Goal: Task Accomplishment & Management: Use online tool/utility

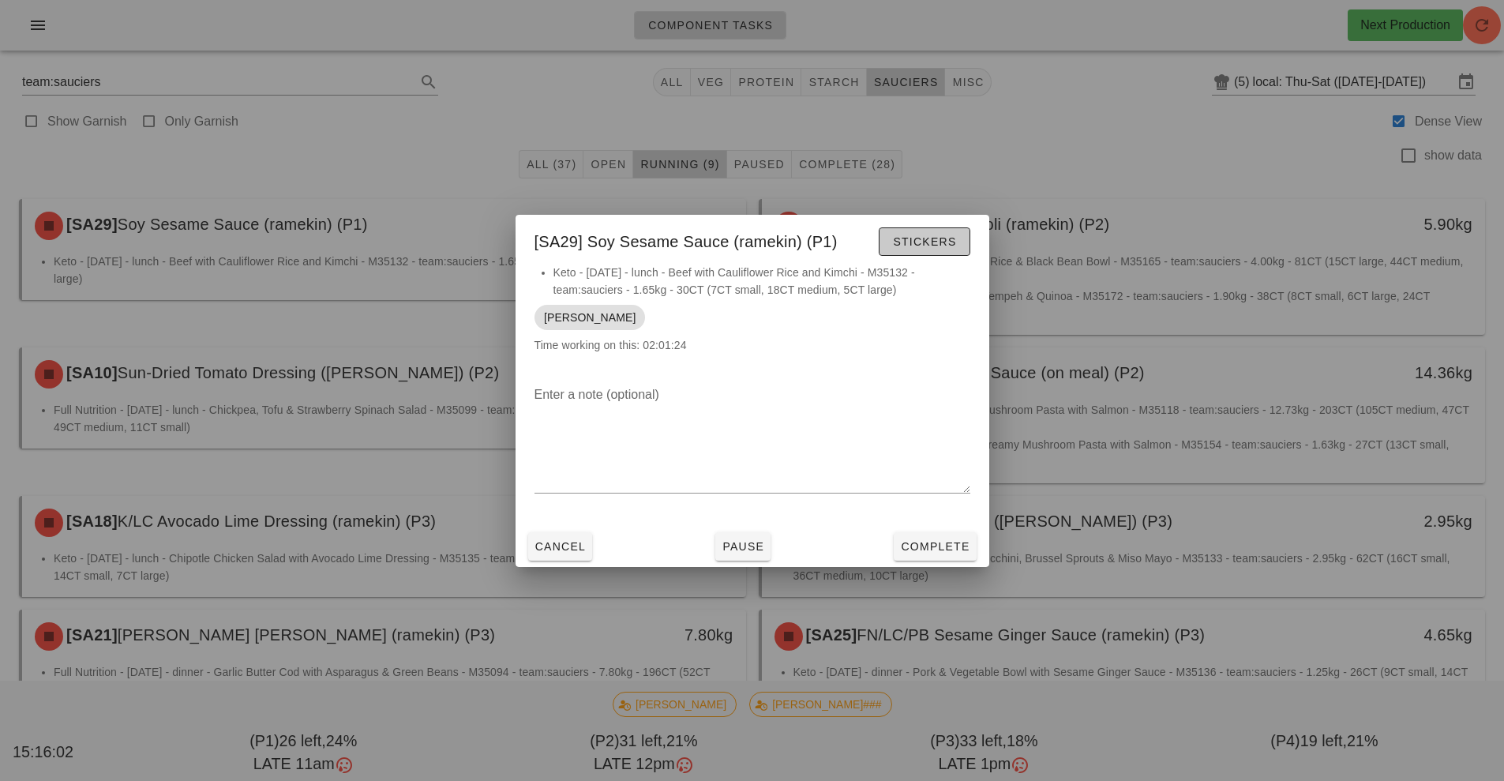
click at [955, 240] on span "Stickers" at bounding box center [924, 241] width 64 height 13
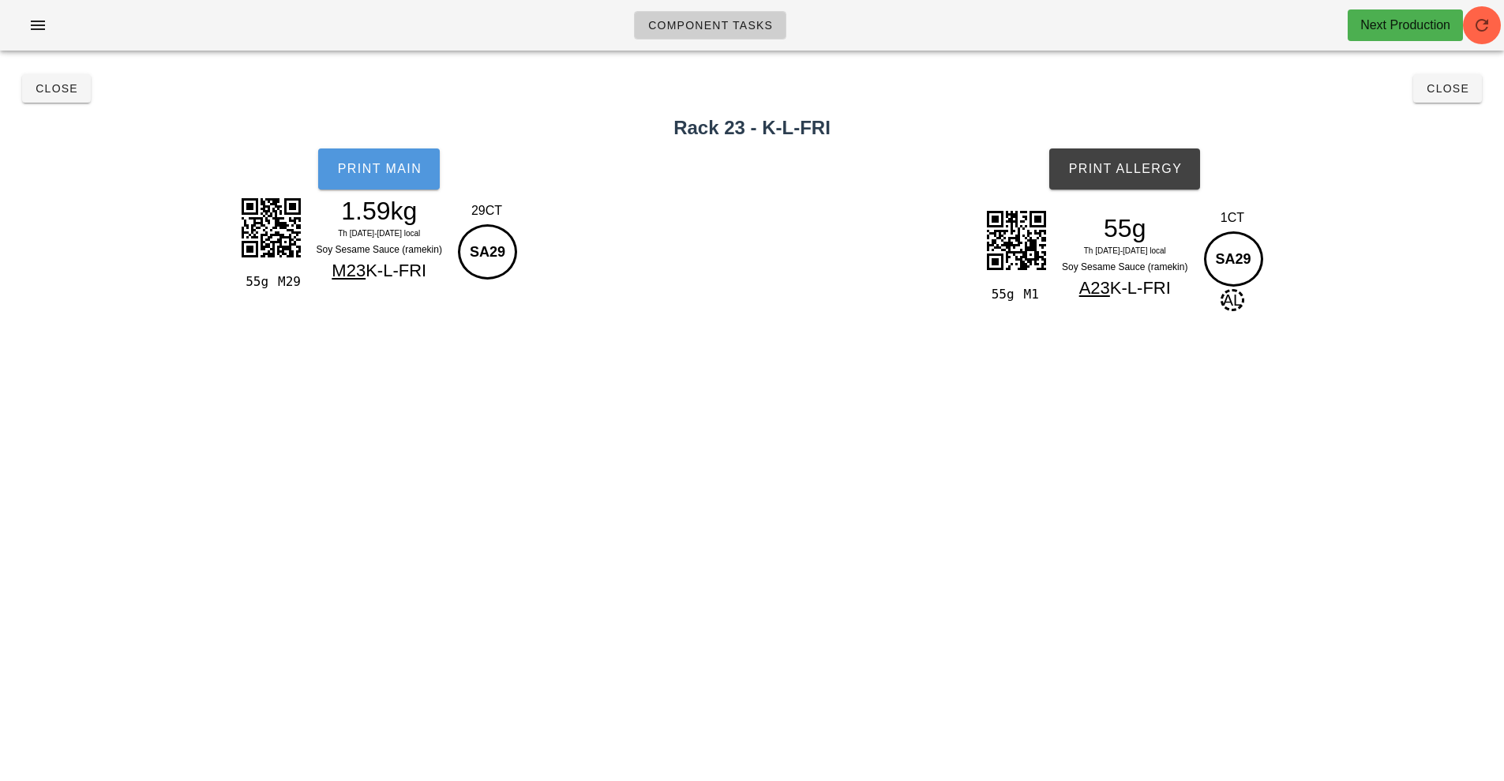
click at [430, 183] on button "Print Main" at bounding box center [379, 168] width 122 height 41
click at [1164, 164] on span "Print Allergy" at bounding box center [1125, 169] width 115 height 14
click at [1447, 77] on button "Close" at bounding box center [1447, 88] width 69 height 28
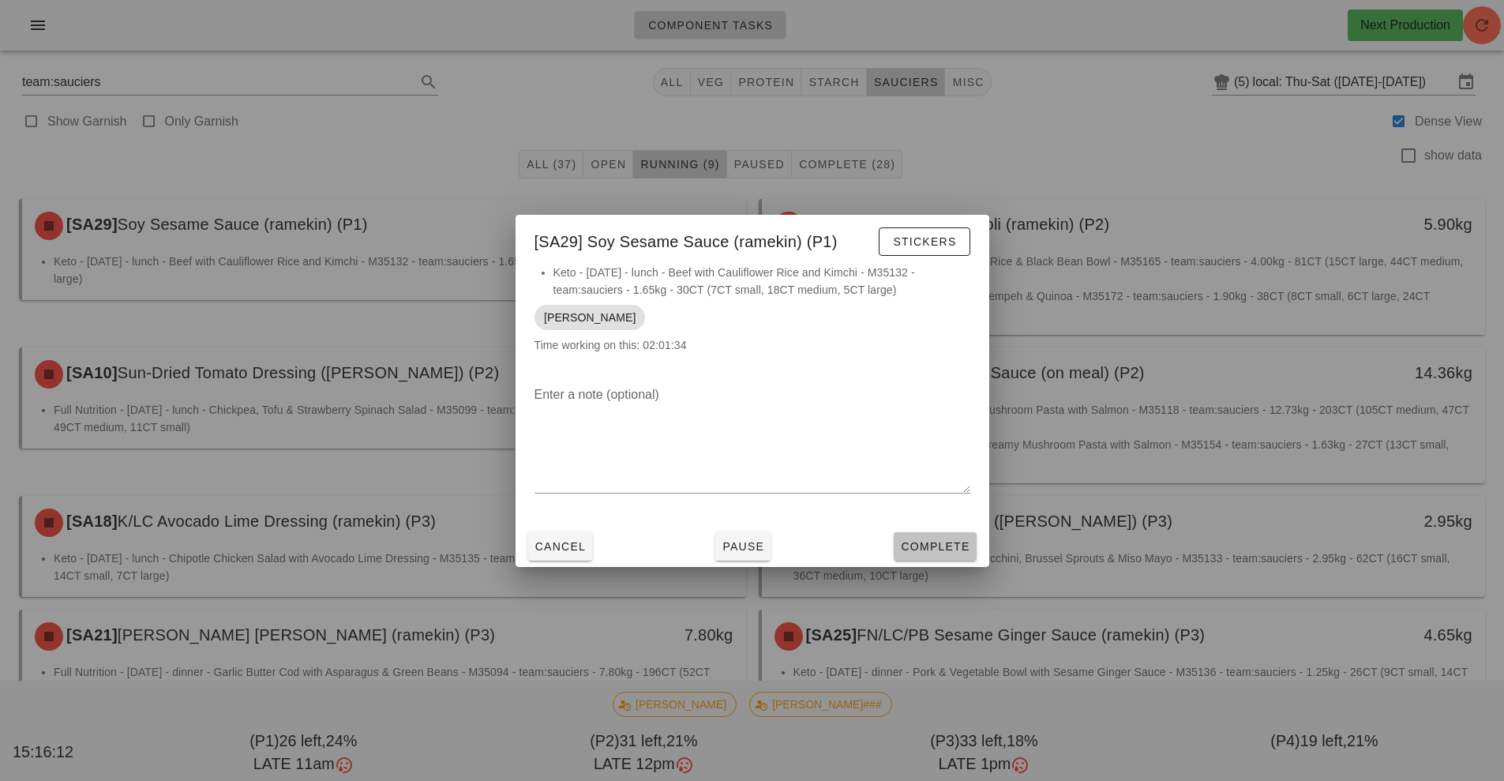
click at [942, 554] on button "Complete" at bounding box center [935, 546] width 82 height 28
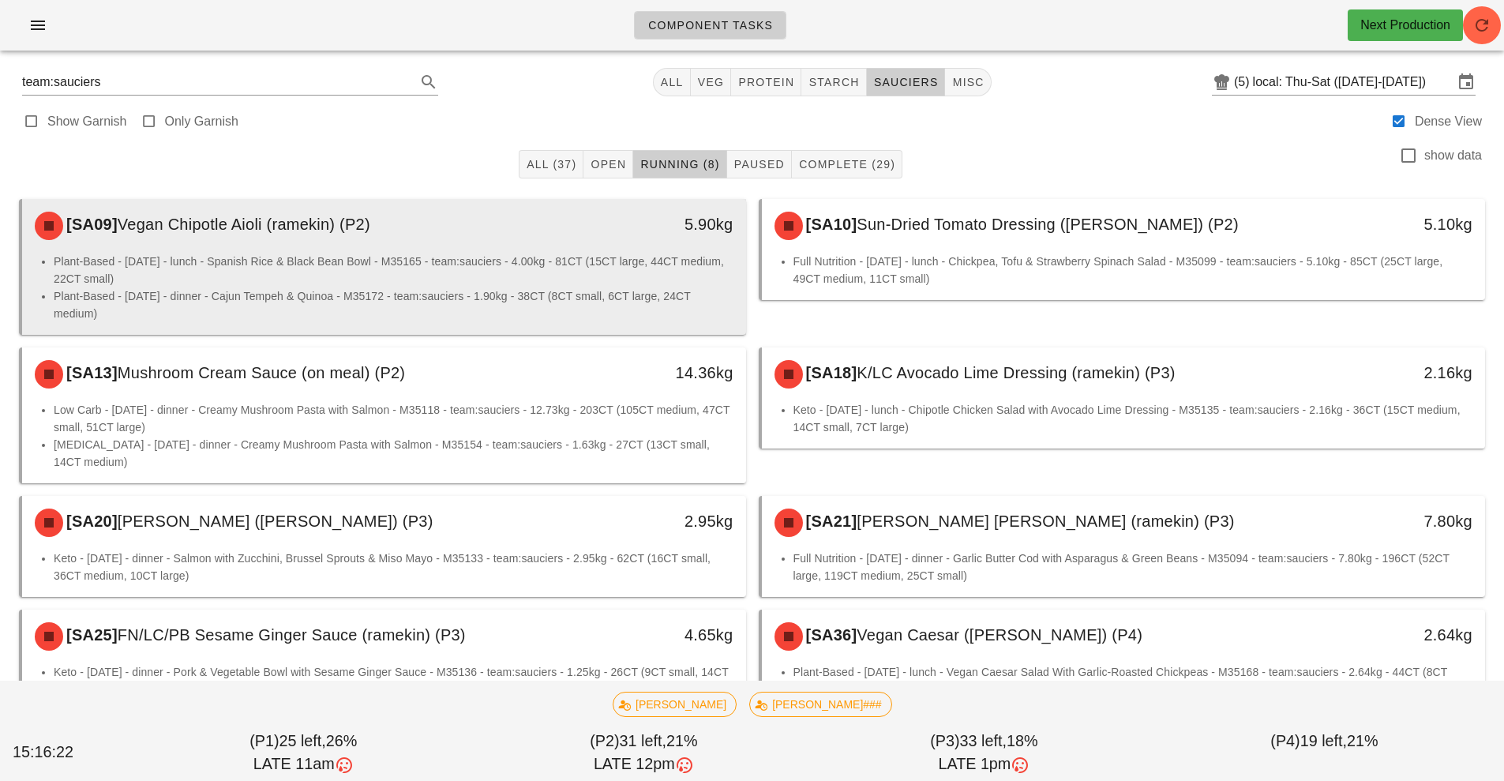
click at [582, 254] on li "Plant-Based - Thursday - lunch - Spanish Rice & Black Bean Bowl - M35165 - team…" at bounding box center [394, 270] width 680 height 35
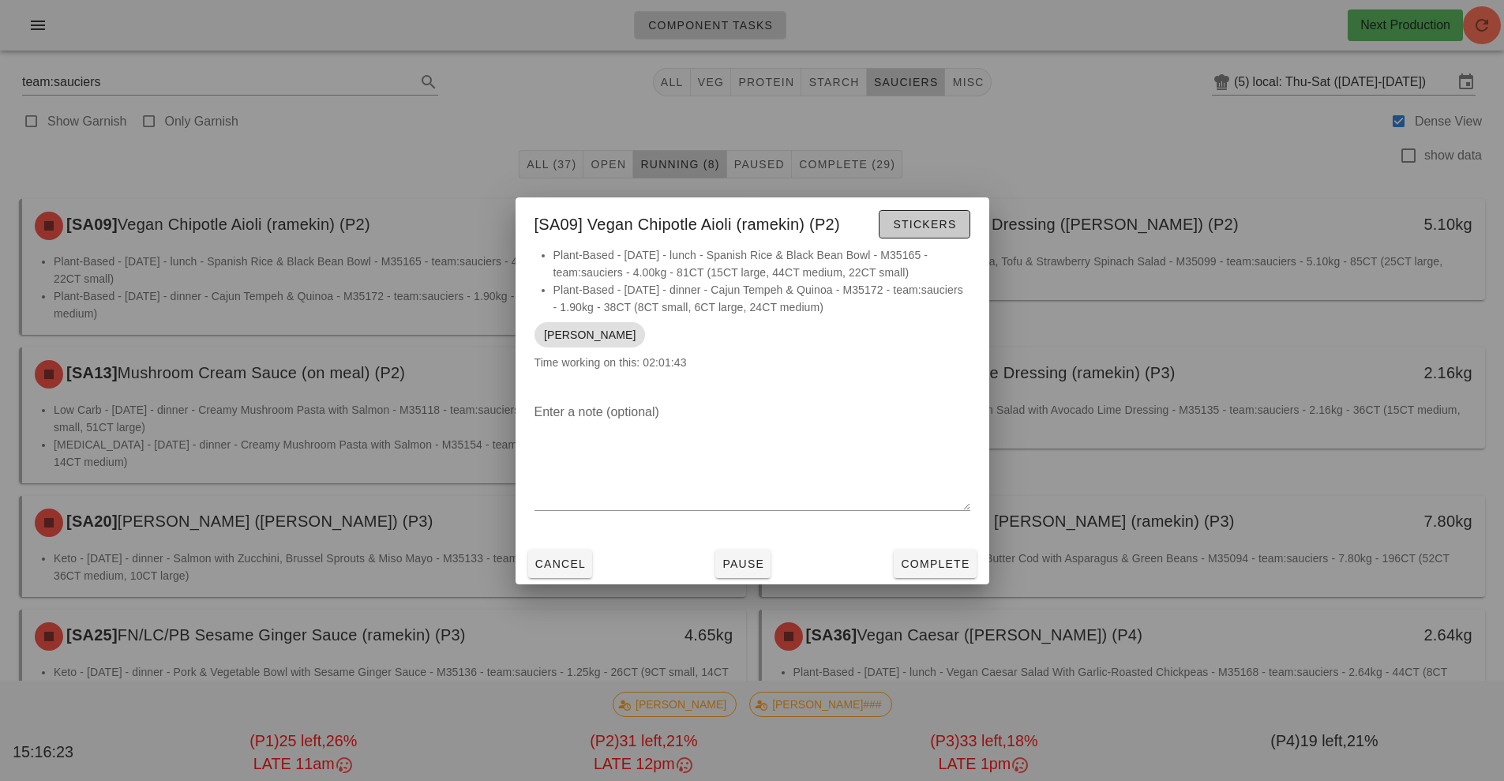
click at [932, 223] on span "Stickers" at bounding box center [924, 224] width 64 height 13
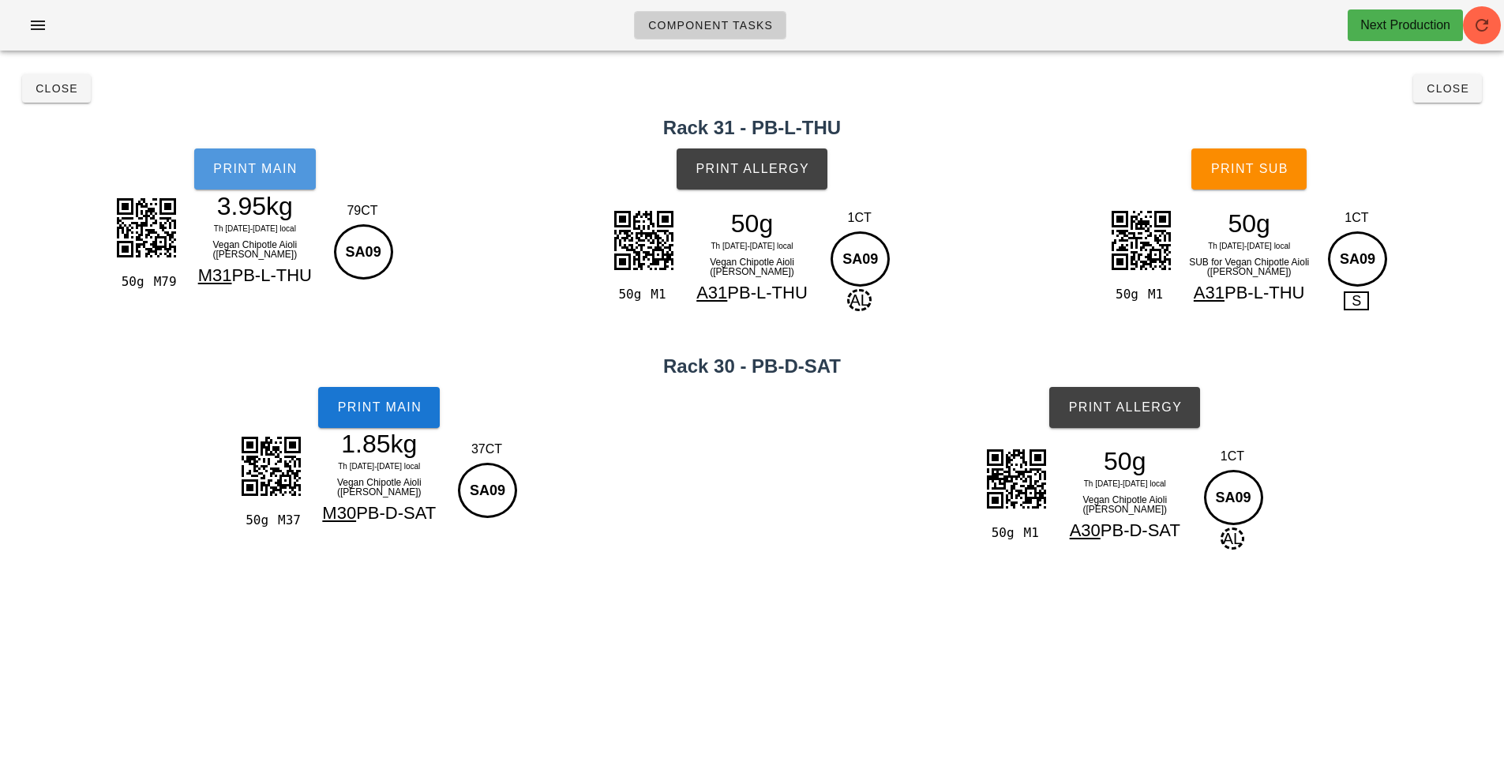
click at [260, 183] on button "Print Main" at bounding box center [255, 168] width 122 height 41
click at [390, 418] on button "Print Main" at bounding box center [379, 407] width 122 height 41
click at [785, 184] on button "Print Allergy" at bounding box center [752, 168] width 151 height 41
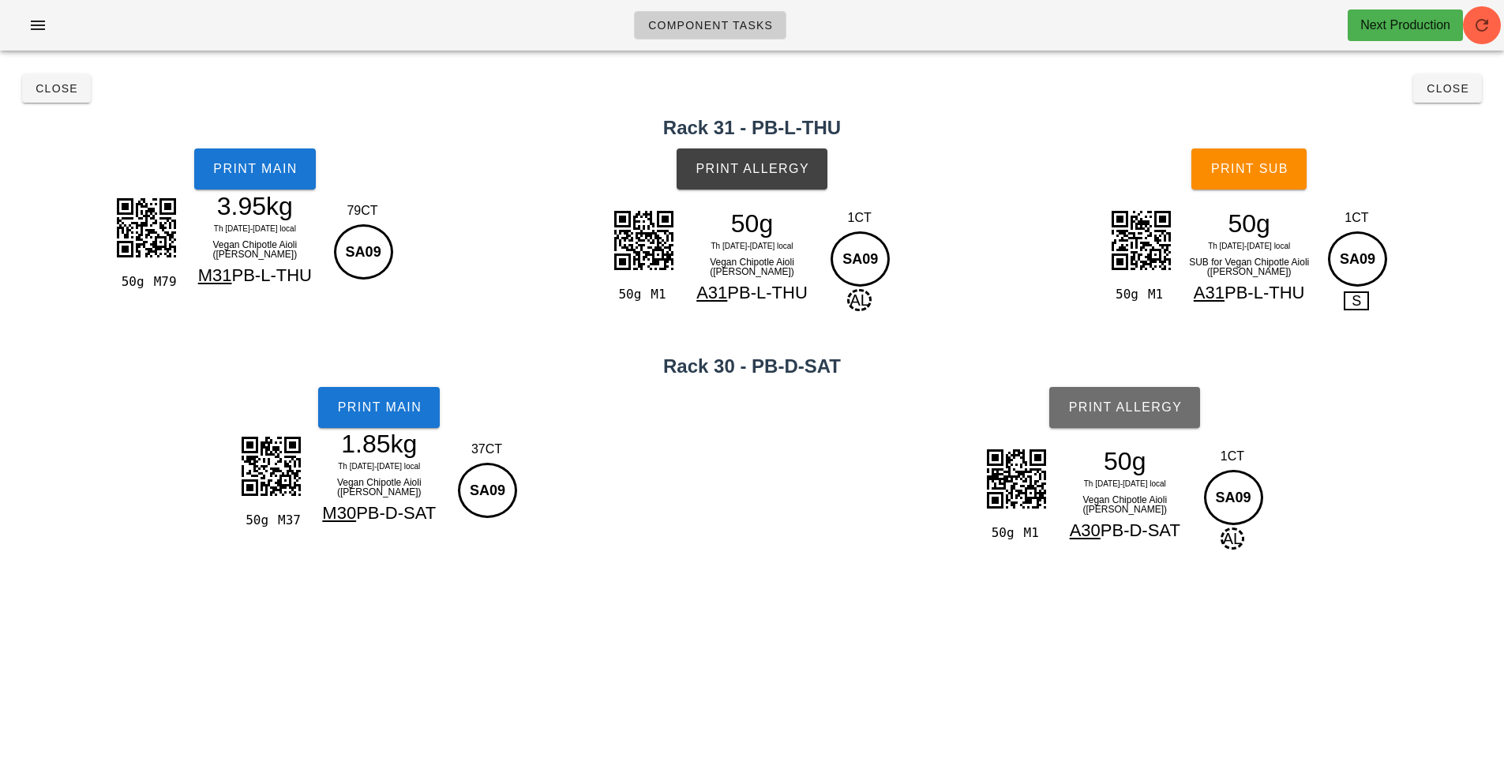
click at [1147, 396] on button "Print Allergy" at bounding box center [1124, 407] width 151 height 41
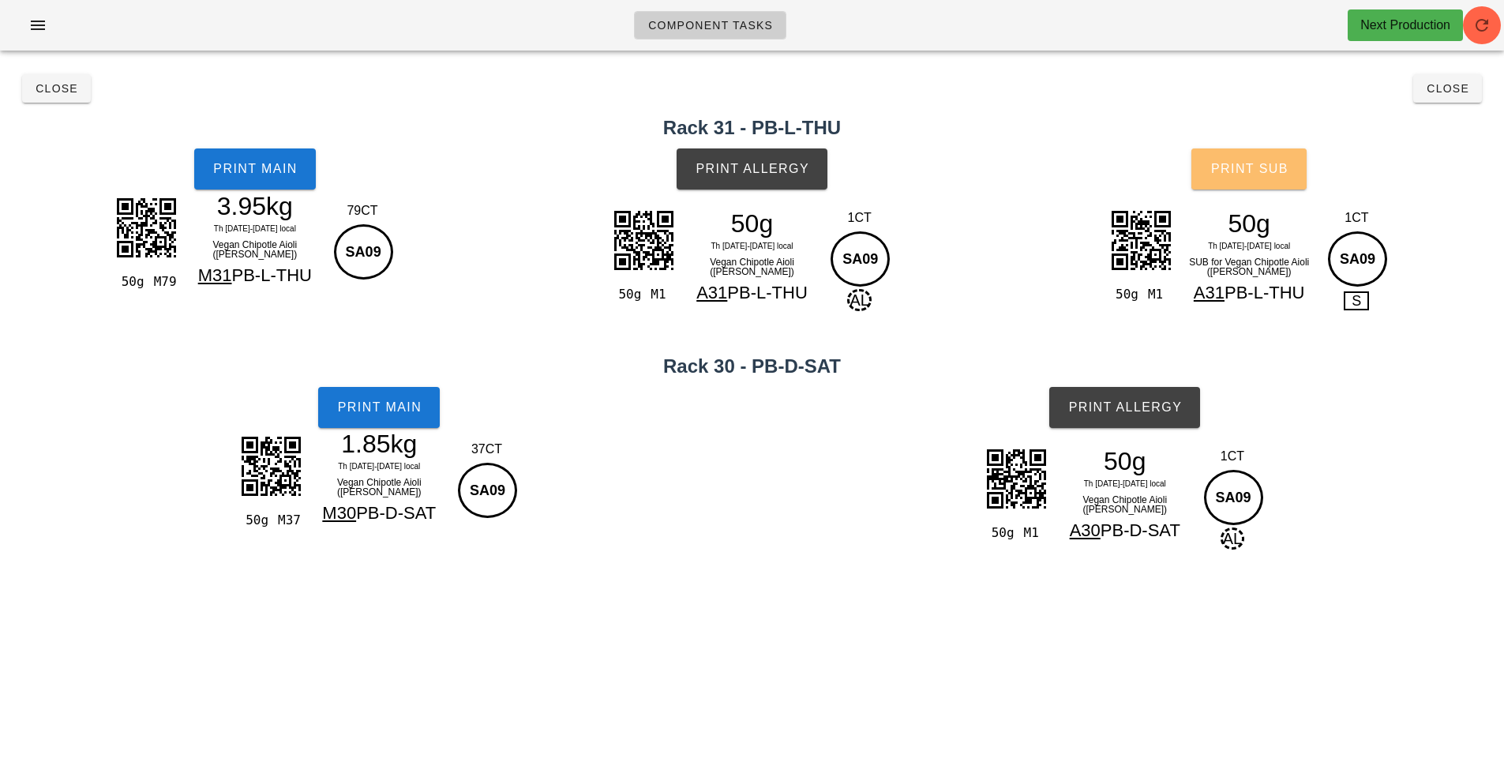
click at [1264, 181] on button "Print Sub" at bounding box center [1249, 168] width 115 height 41
click at [1448, 88] on span "Close" at bounding box center [1447, 88] width 43 height 13
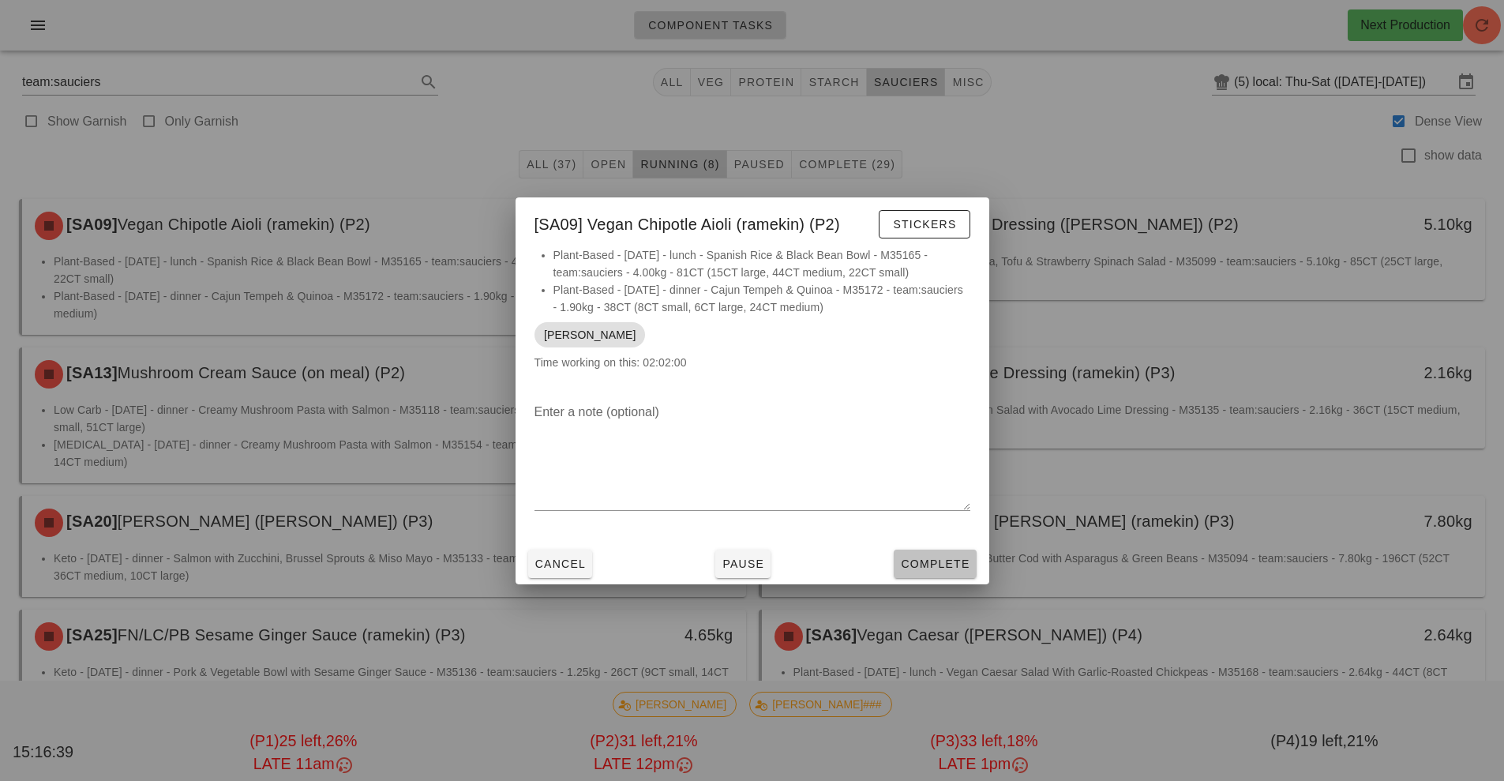
click at [956, 564] on span "Complete" at bounding box center [934, 564] width 69 height 13
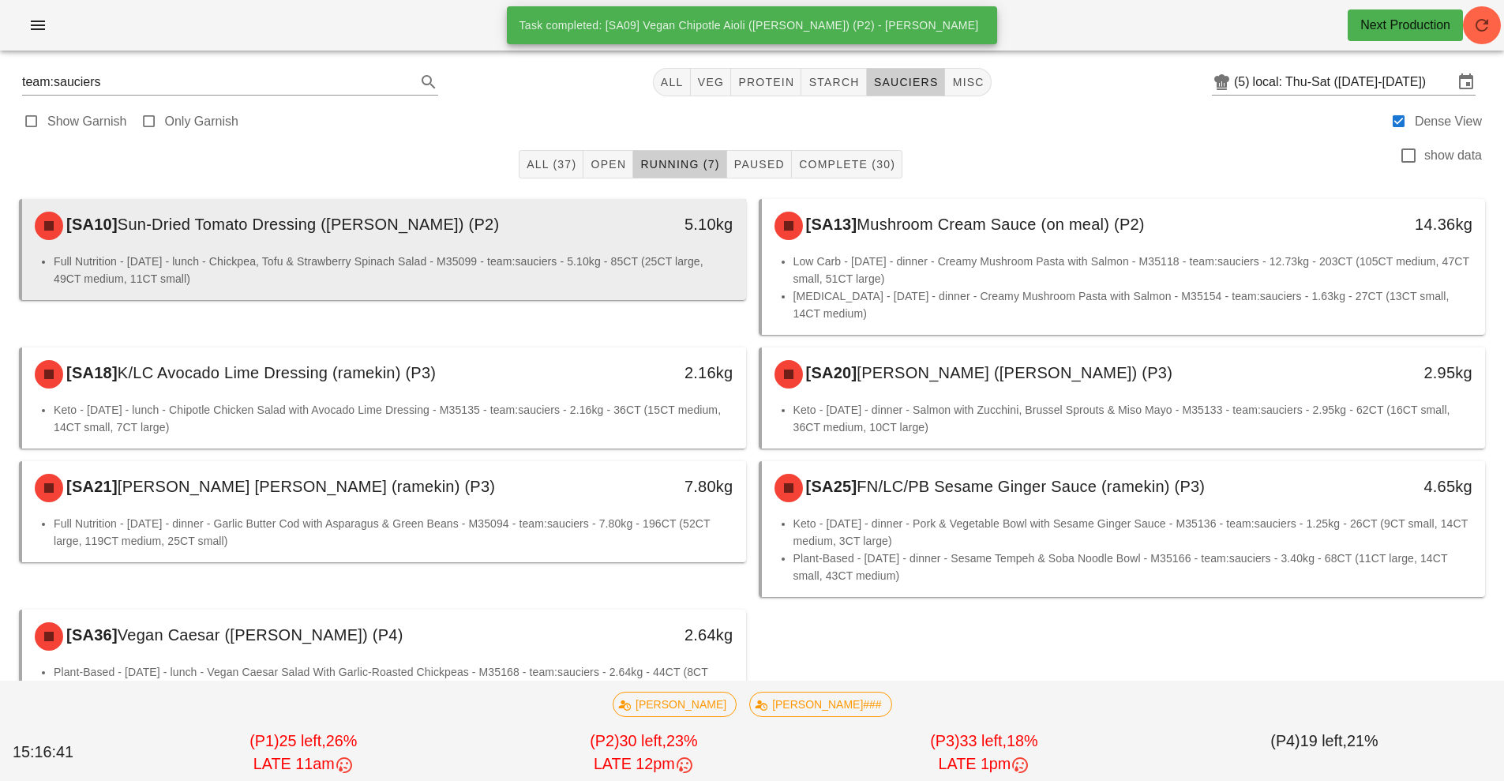
click at [580, 261] on li "Full Nutrition - Saturday - lunch - Chickpea, Tofu & Strawberry Spinach Salad -…" at bounding box center [394, 270] width 680 height 35
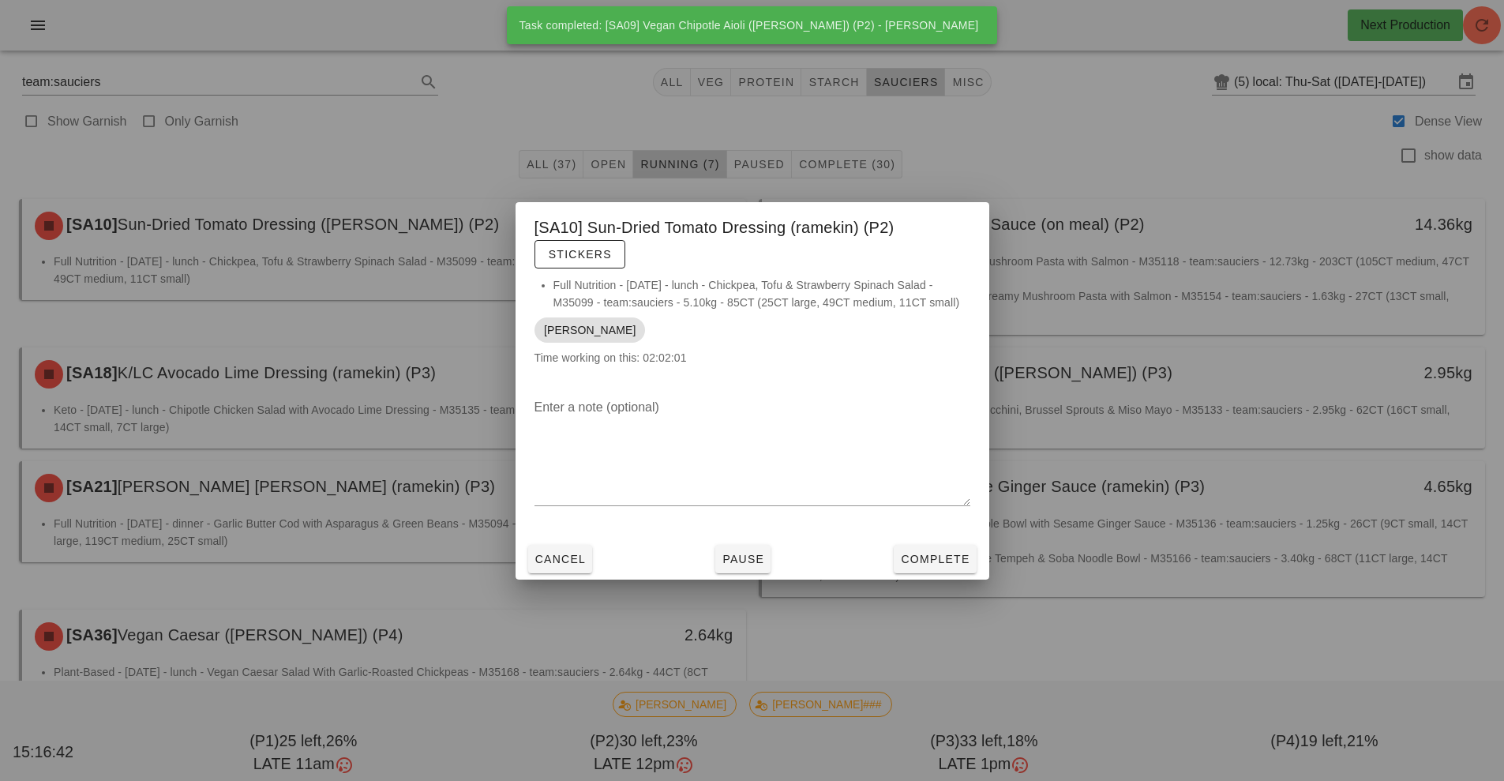
click at [595, 288] on li "Full Nutrition - Saturday - lunch - Chickpea, Tofu & Strawberry Spinach Salad -…" at bounding box center [762, 293] width 417 height 35
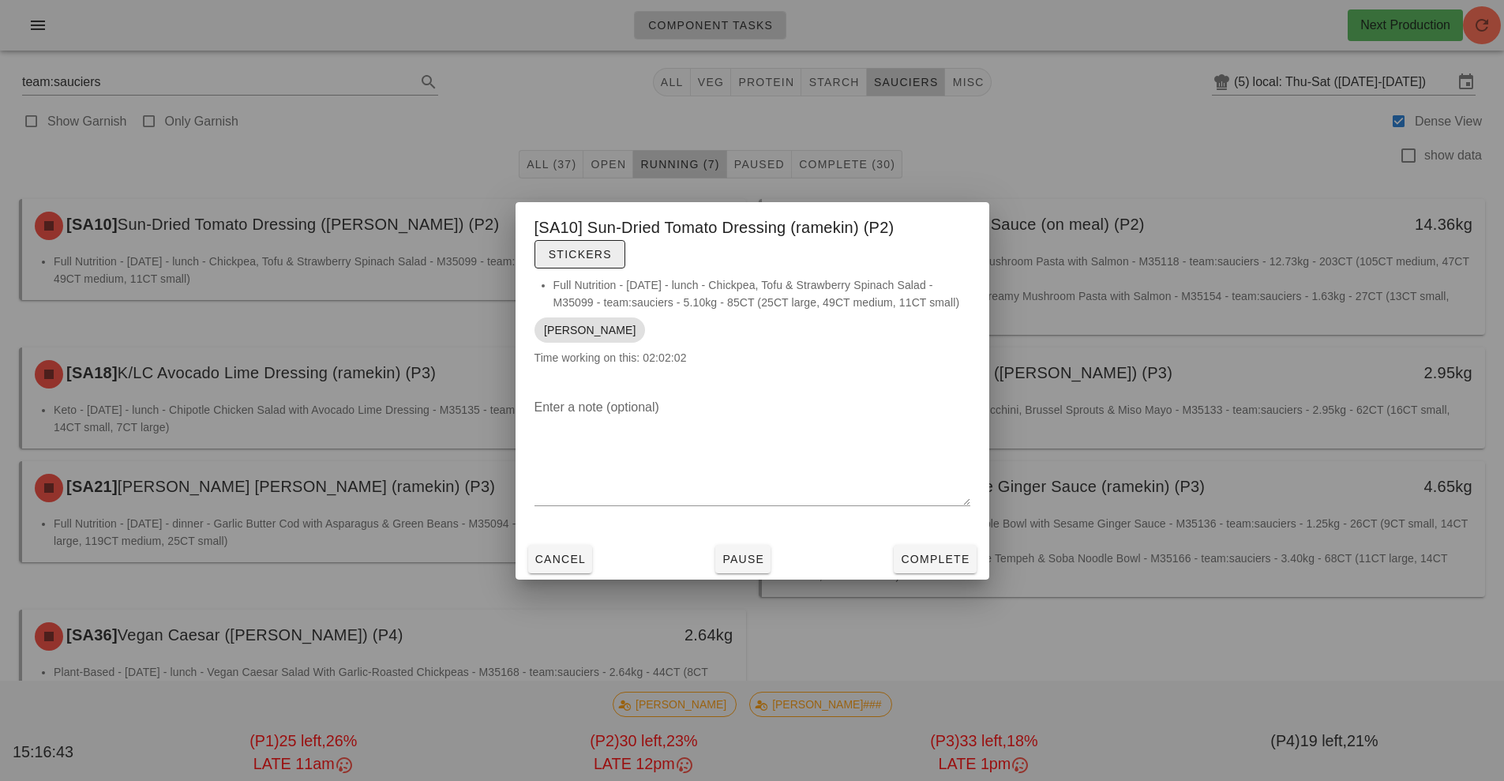
click at [585, 264] on button "Stickers" at bounding box center [580, 254] width 91 height 28
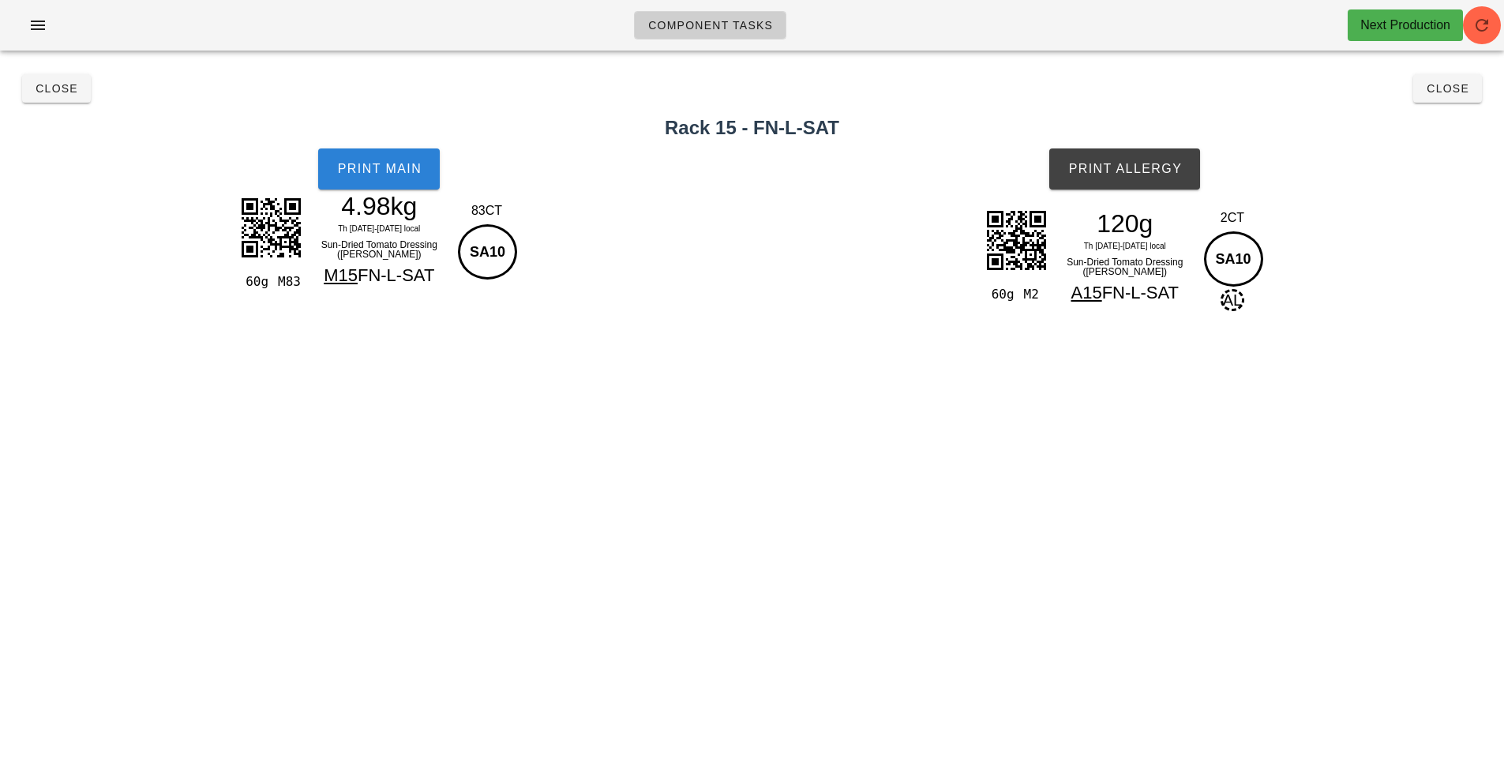
click at [415, 152] on button "Print Main" at bounding box center [379, 168] width 122 height 41
click at [1148, 183] on button "Print Allergy" at bounding box center [1124, 168] width 151 height 41
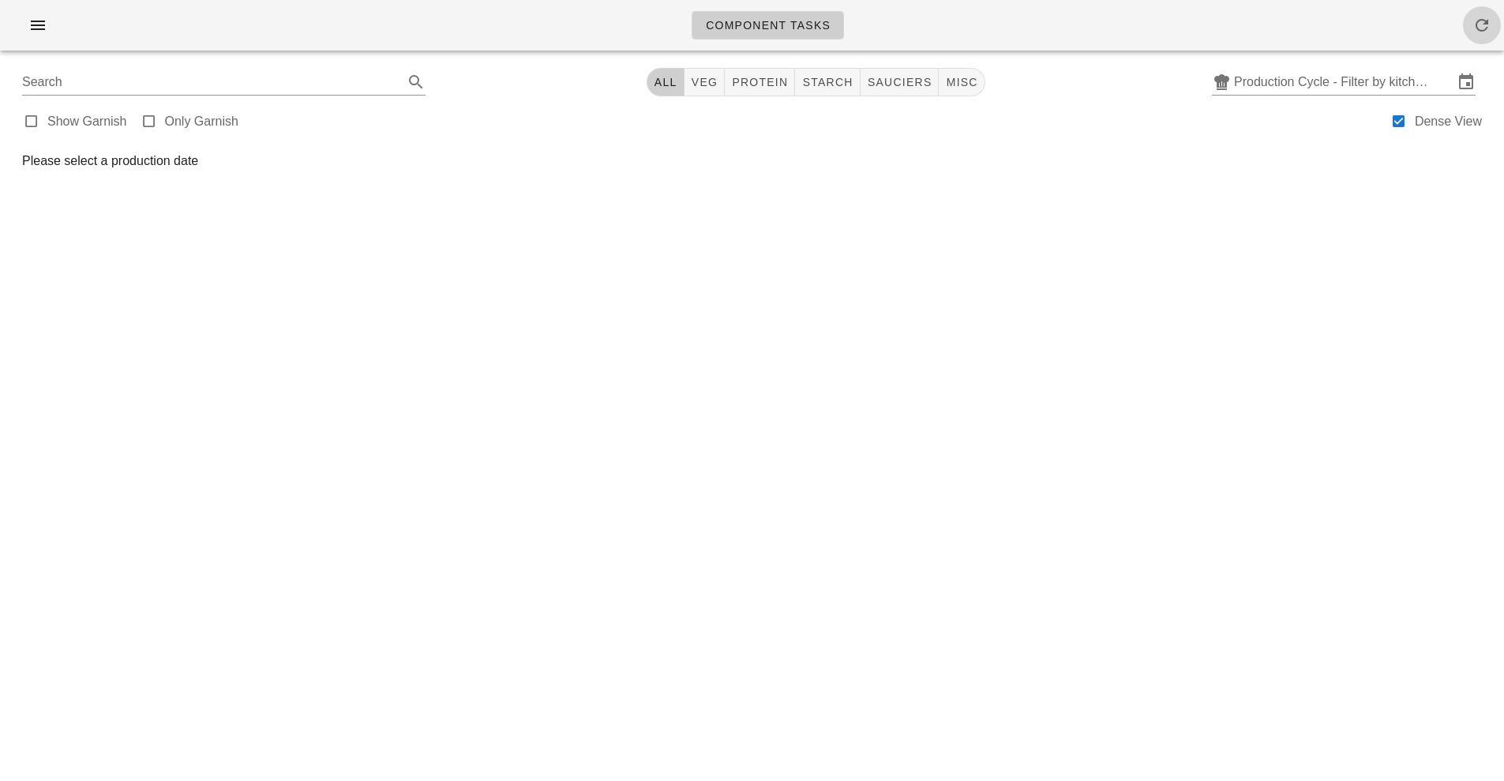
click at [1492, 20] on span "button" at bounding box center [1482, 25] width 38 height 19
click at [710, 90] on button "veg" at bounding box center [705, 82] width 41 height 28
type input "team:veg"
click at [1314, 77] on input "Production Cycle - Filter by kitchen production schedules" at bounding box center [1344, 81] width 220 height 25
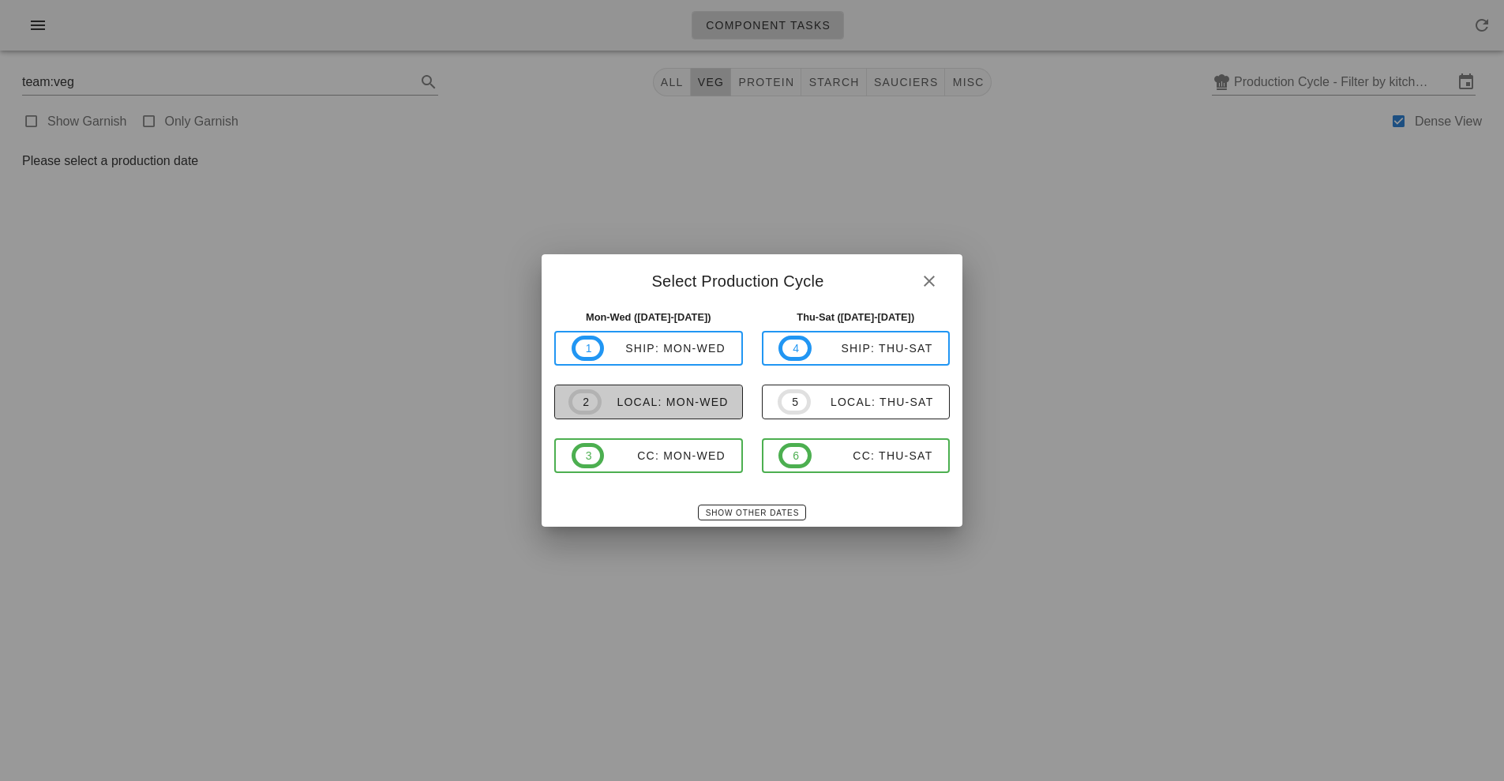
click at [684, 391] on span "2 local: Mon-Wed" at bounding box center [649, 401] width 160 height 25
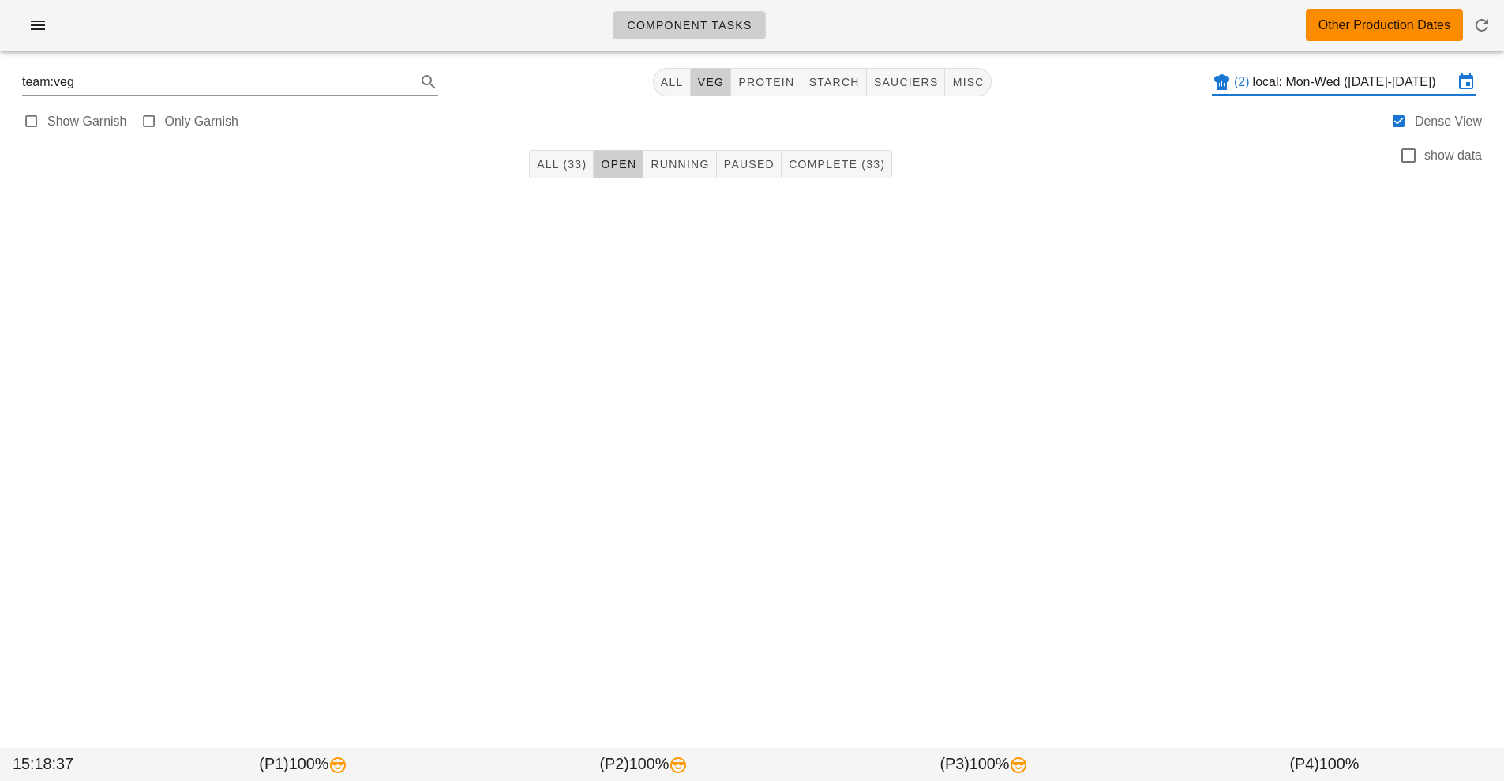
click at [1320, 84] on input "local: Mon-Wed (Aug 18-Aug 20)" at bounding box center [1353, 81] width 201 height 25
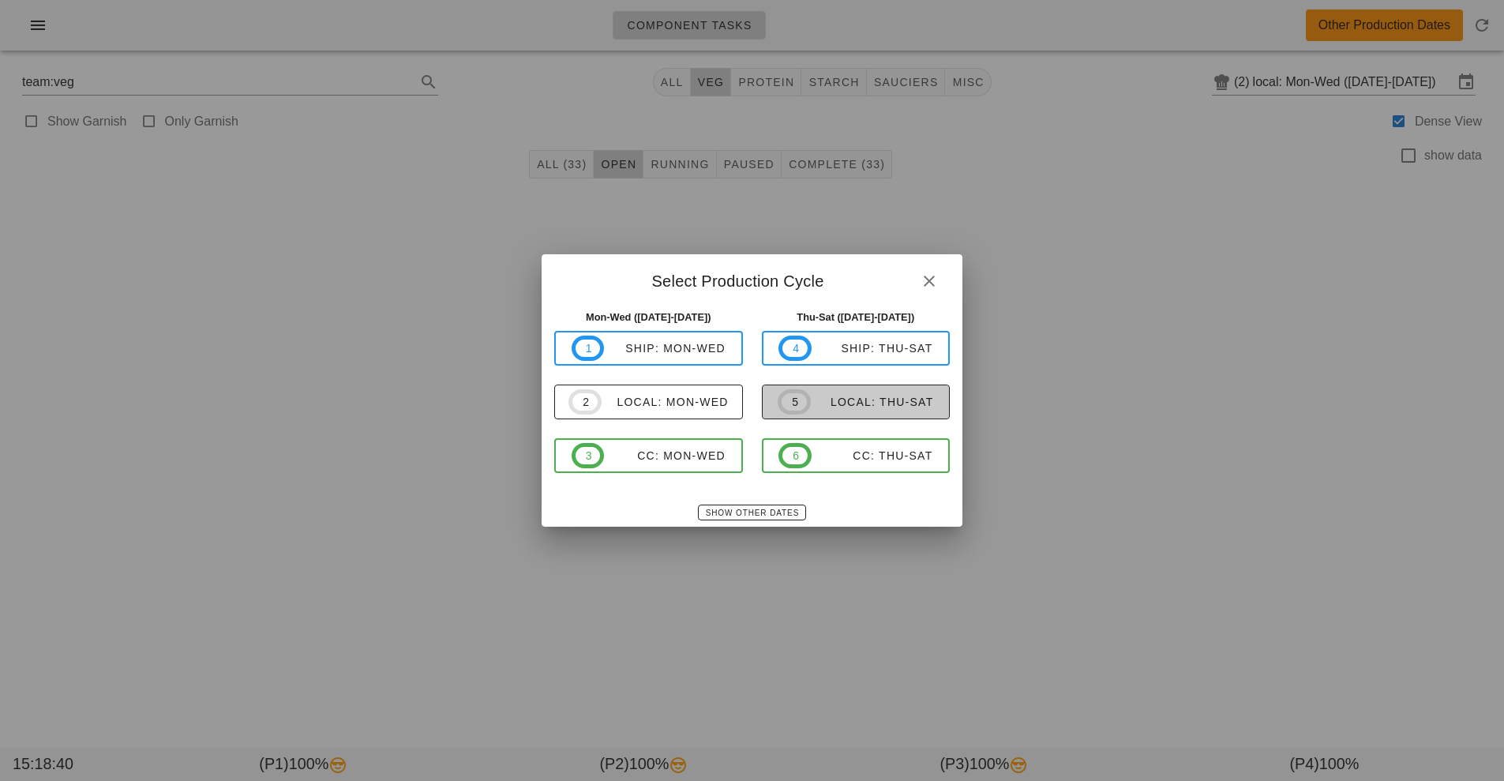
click at [886, 402] on div "local: Thu-Sat" at bounding box center [872, 402] width 123 height 13
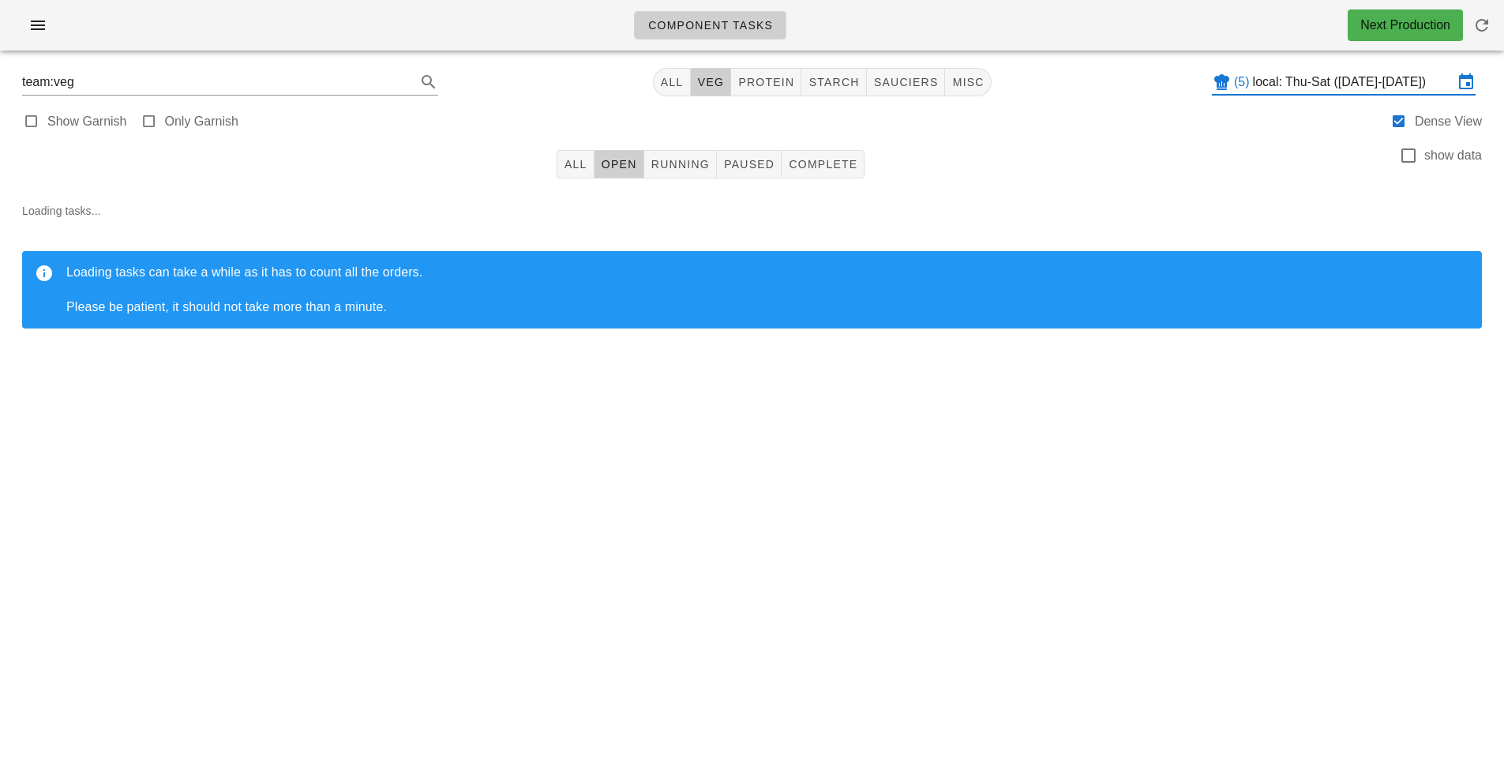
click at [1312, 87] on input "local: Thu-Sat (Aug 21-Aug 23)" at bounding box center [1353, 81] width 201 height 25
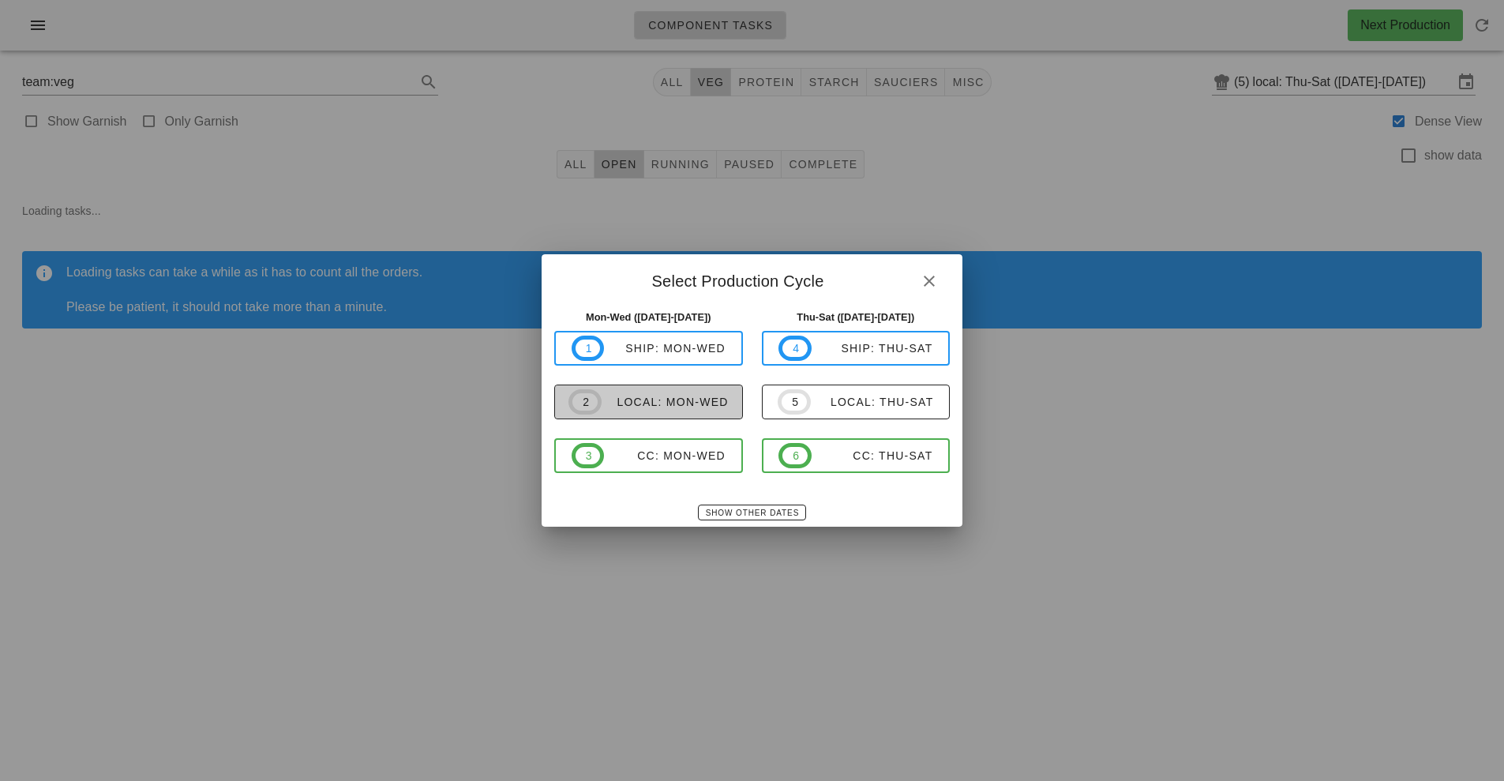
click at [670, 407] on div "local: Mon-Wed" at bounding box center [665, 402] width 127 height 13
type input "local: Mon-Wed (Aug 18-Aug 20)"
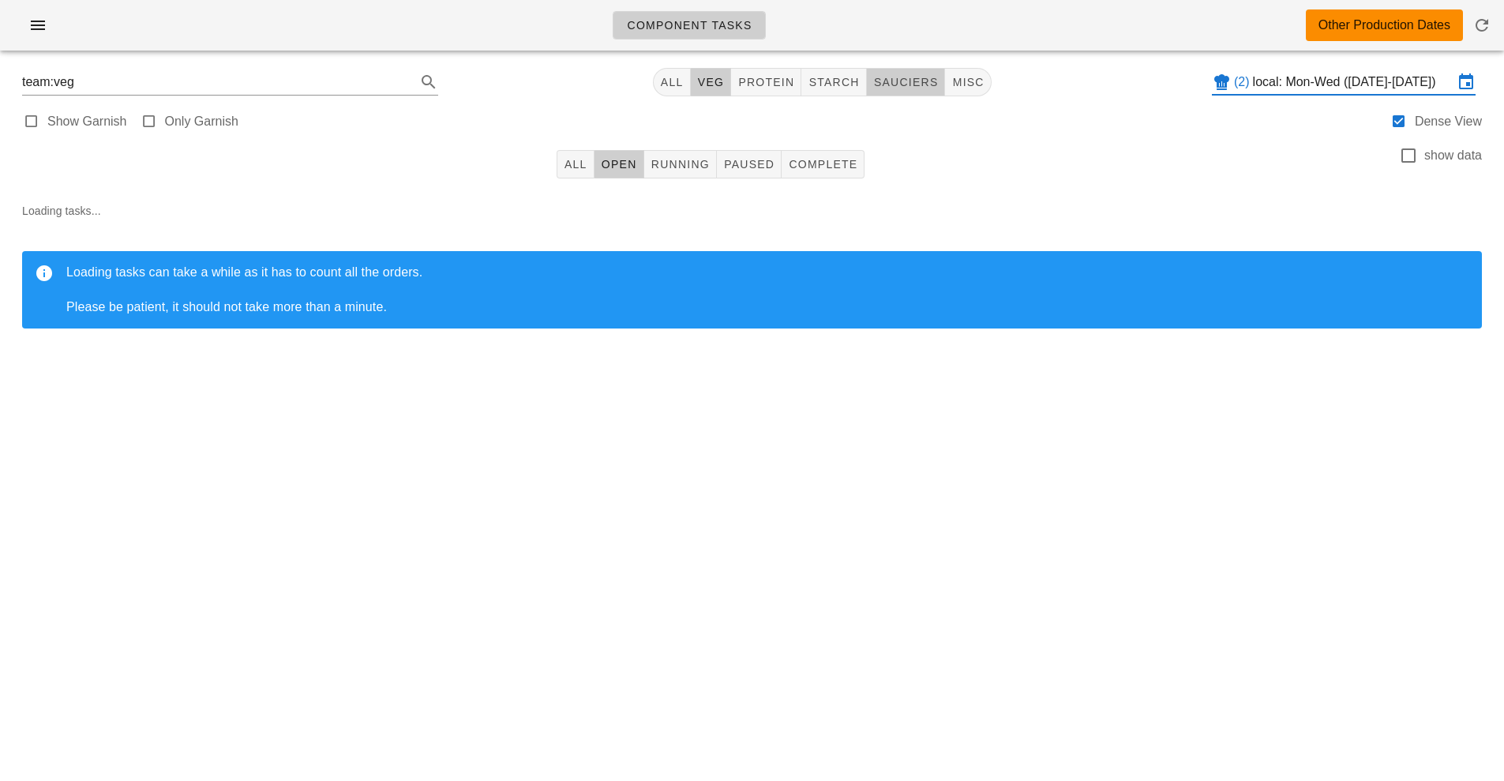
click at [905, 72] on button "sauciers" at bounding box center [906, 82] width 79 height 28
type input "team:sauciers"
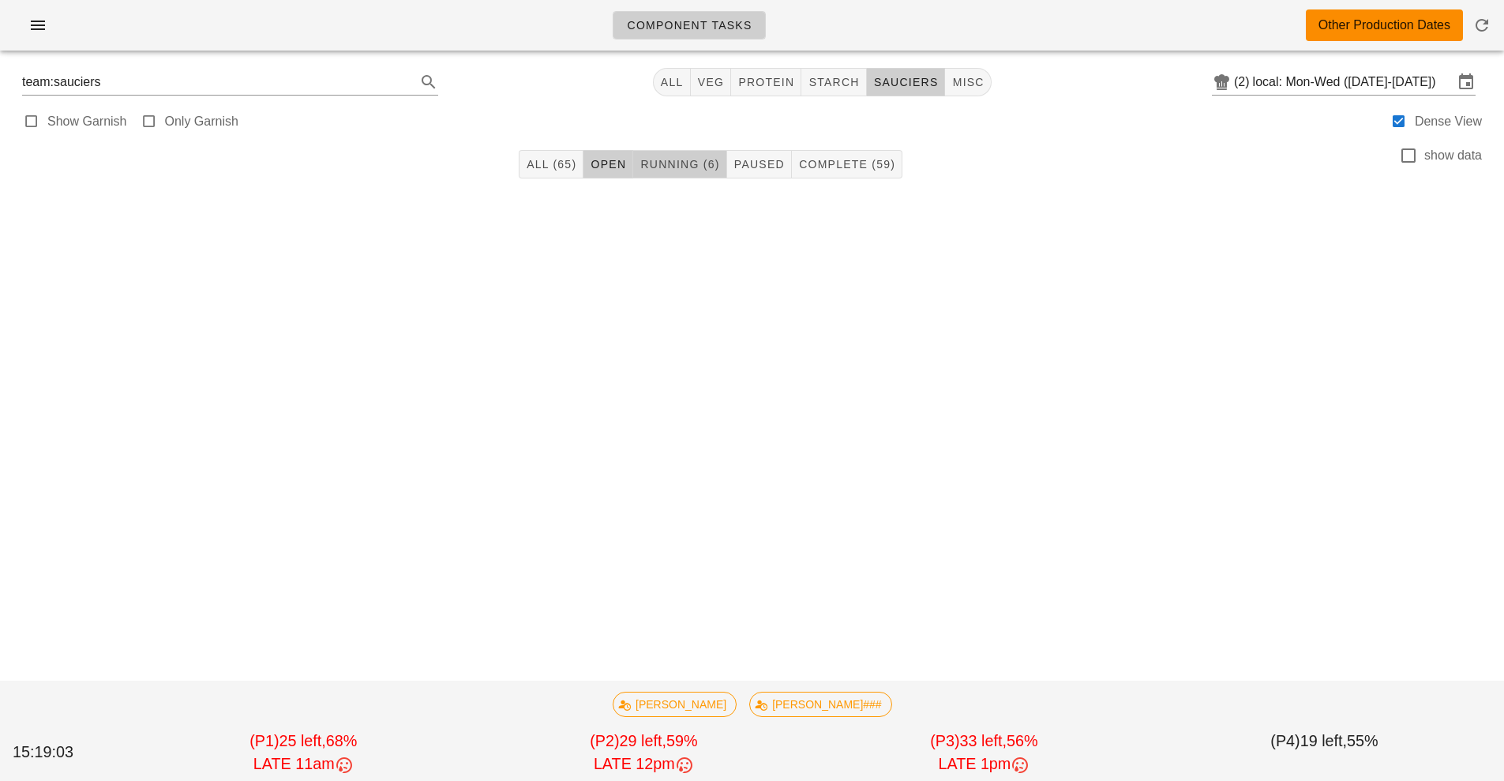
click at [670, 174] on button "Running (6)" at bounding box center [679, 164] width 93 height 28
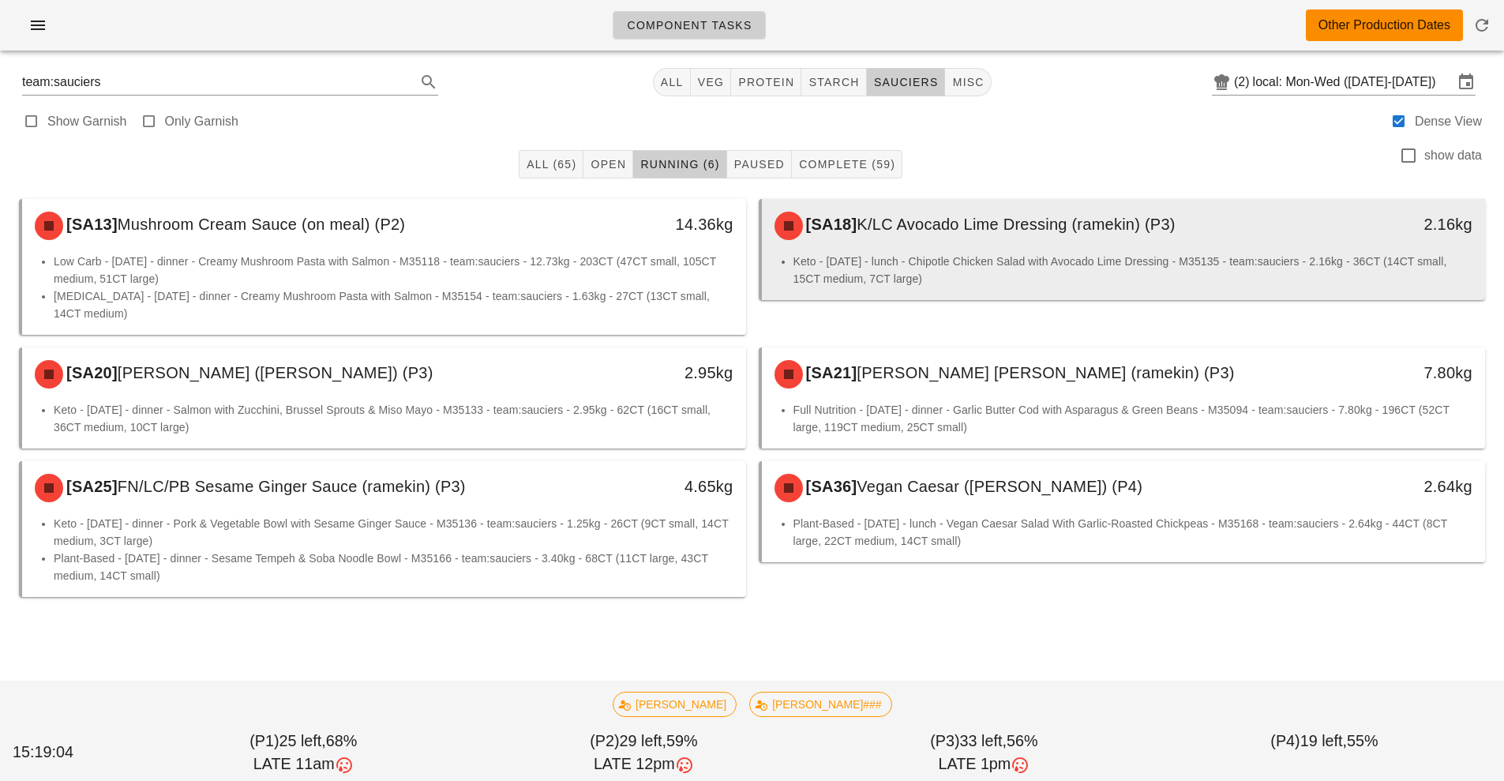
click at [1076, 266] on li "Keto - Saturday - lunch - Chipotle Chicken Salad with Avocado Lime Dressing - M…" at bounding box center [1134, 270] width 680 height 35
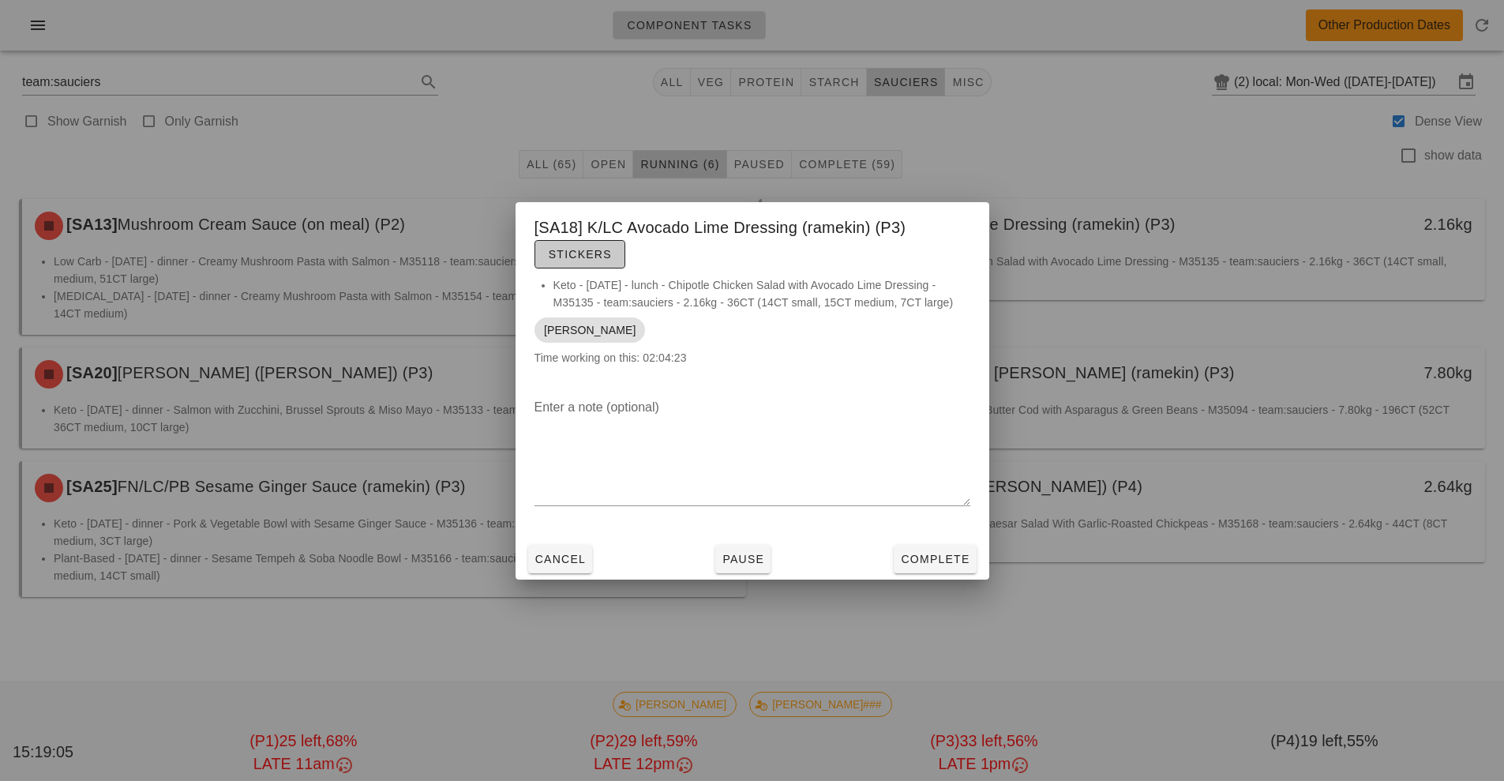
click at [584, 254] on span "Stickers" at bounding box center [580, 254] width 64 height 13
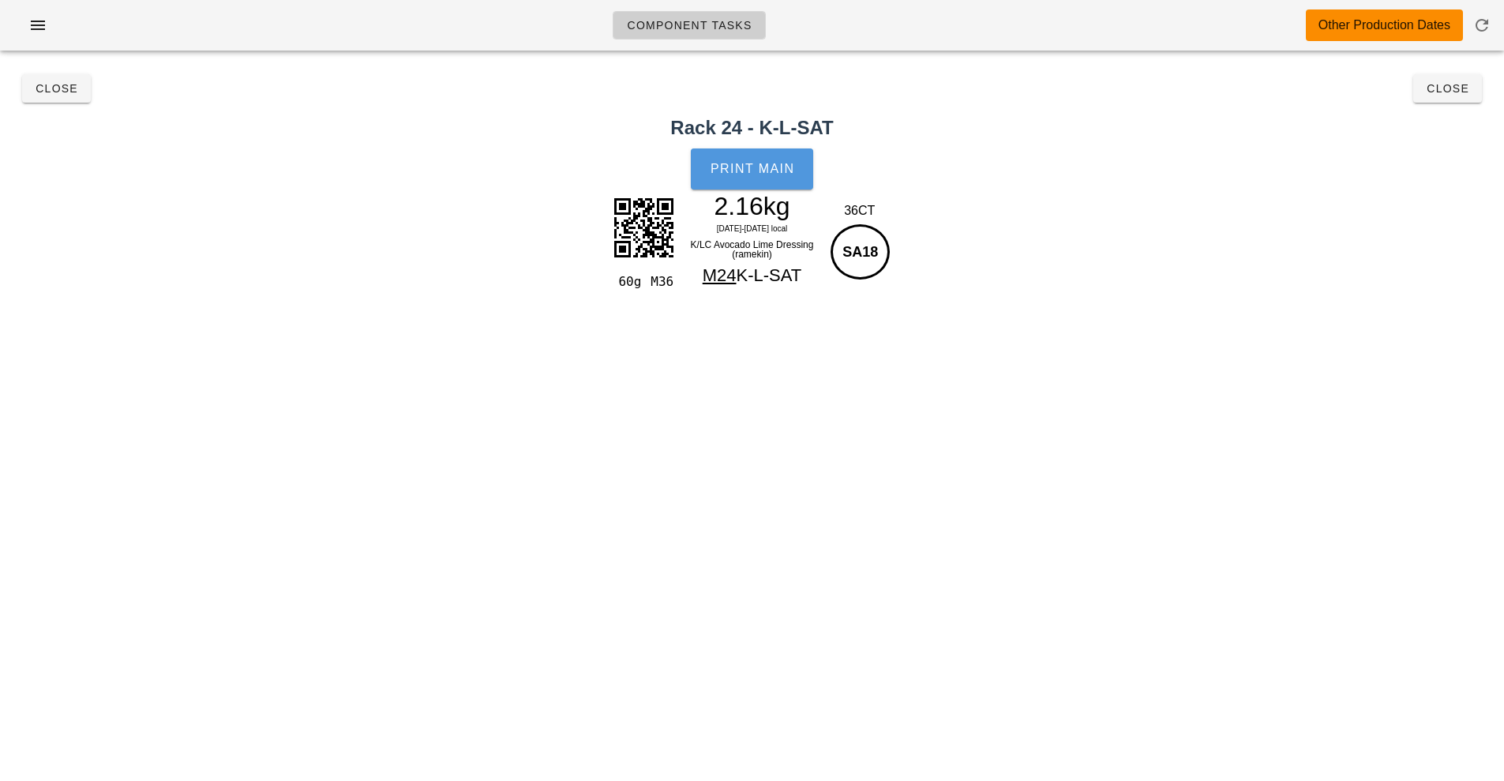
click at [785, 173] on span "Print Main" at bounding box center [752, 169] width 85 height 14
click at [1447, 89] on span "Close" at bounding box center [1447, 88] width 43 height 13
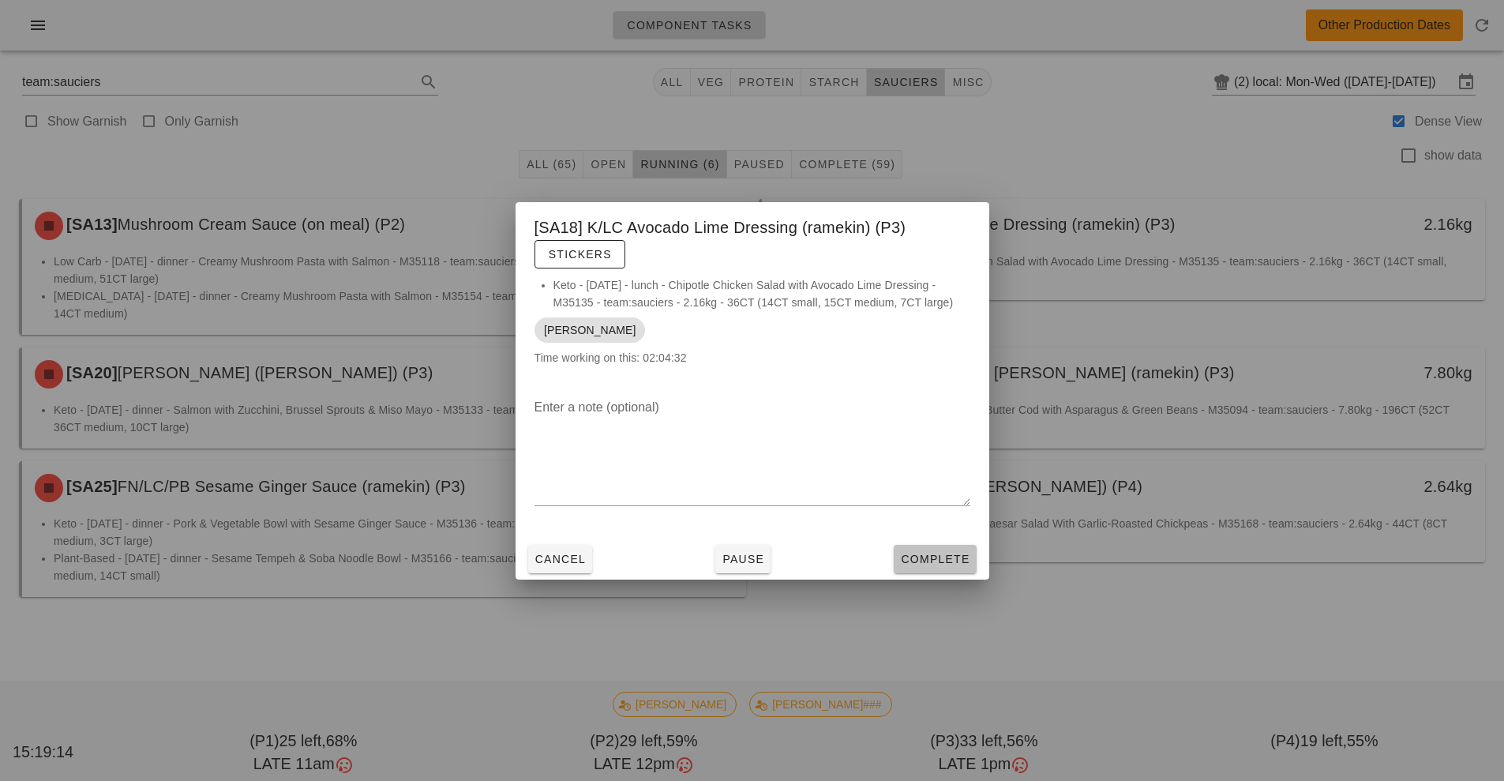
click at [963, 558] on span "Complete" at bounding box center [934, 559] width 69 height 13
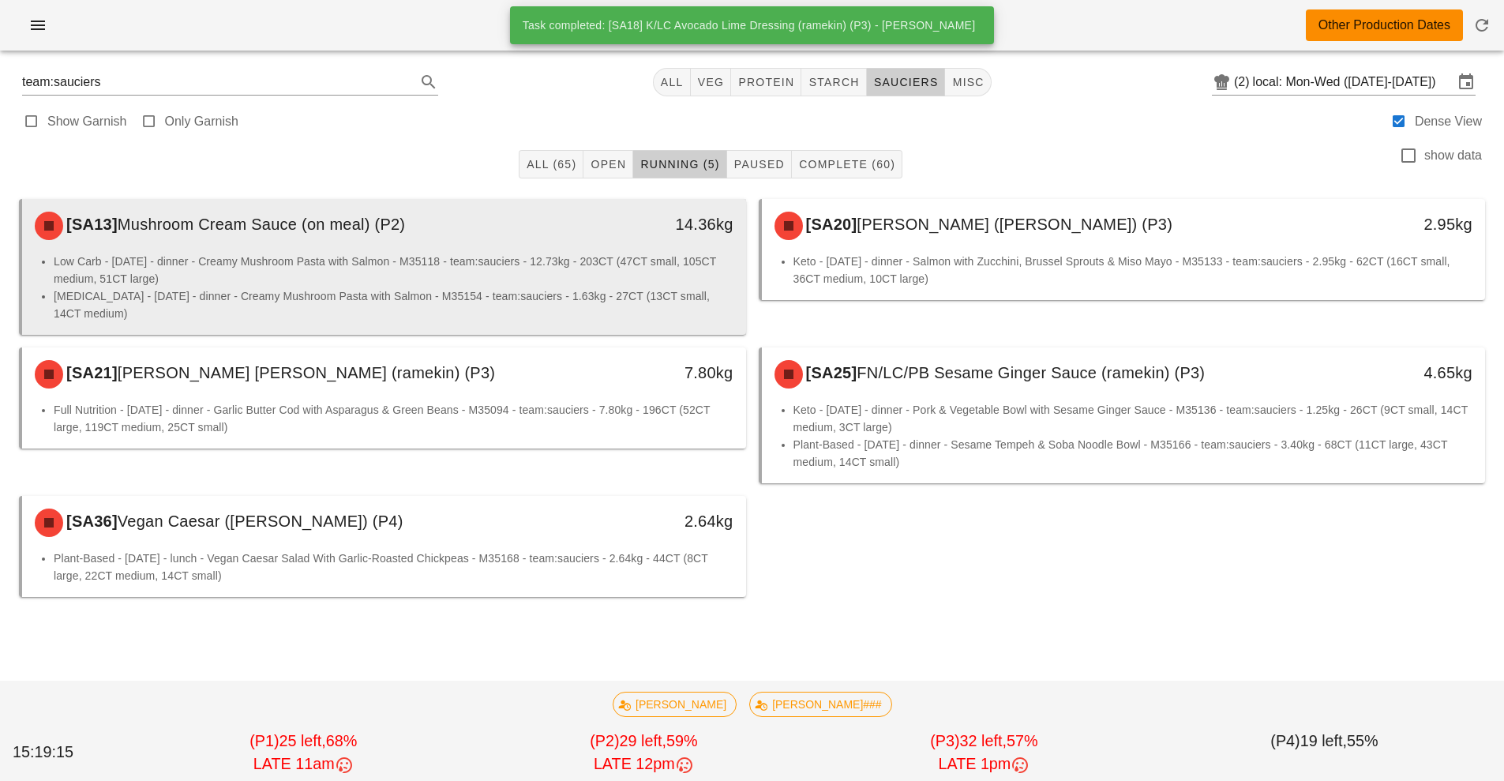
click at [552, 264] on li "Low Carb - Saturday - dinner - Creamy Mushroom Pasta with Salmon - M35118 - tea…" at bounding box center [394, 270] width 680 height 35
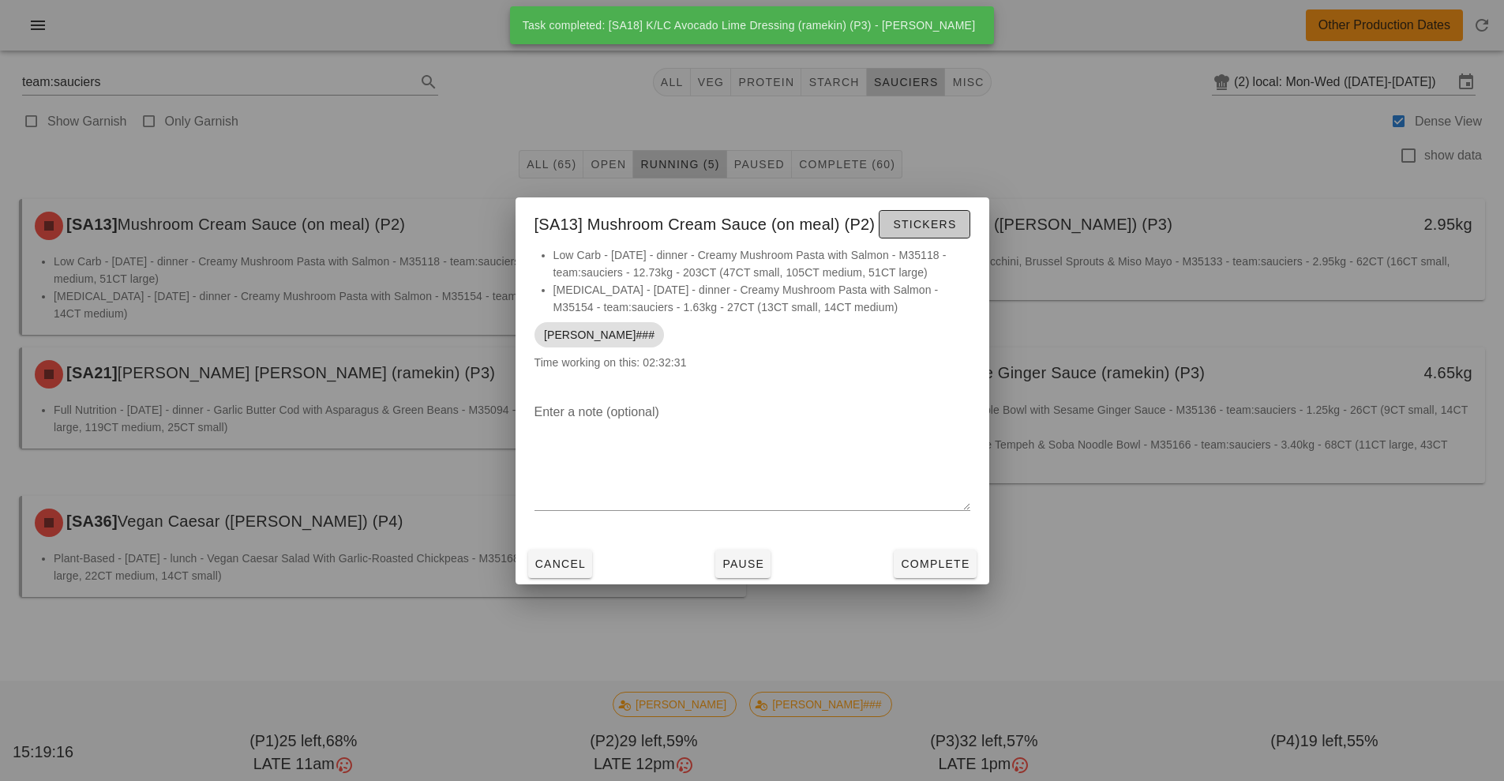
click at [942, 234] on button "Stickers" at bounding box center [924, 224] width 91 height 28
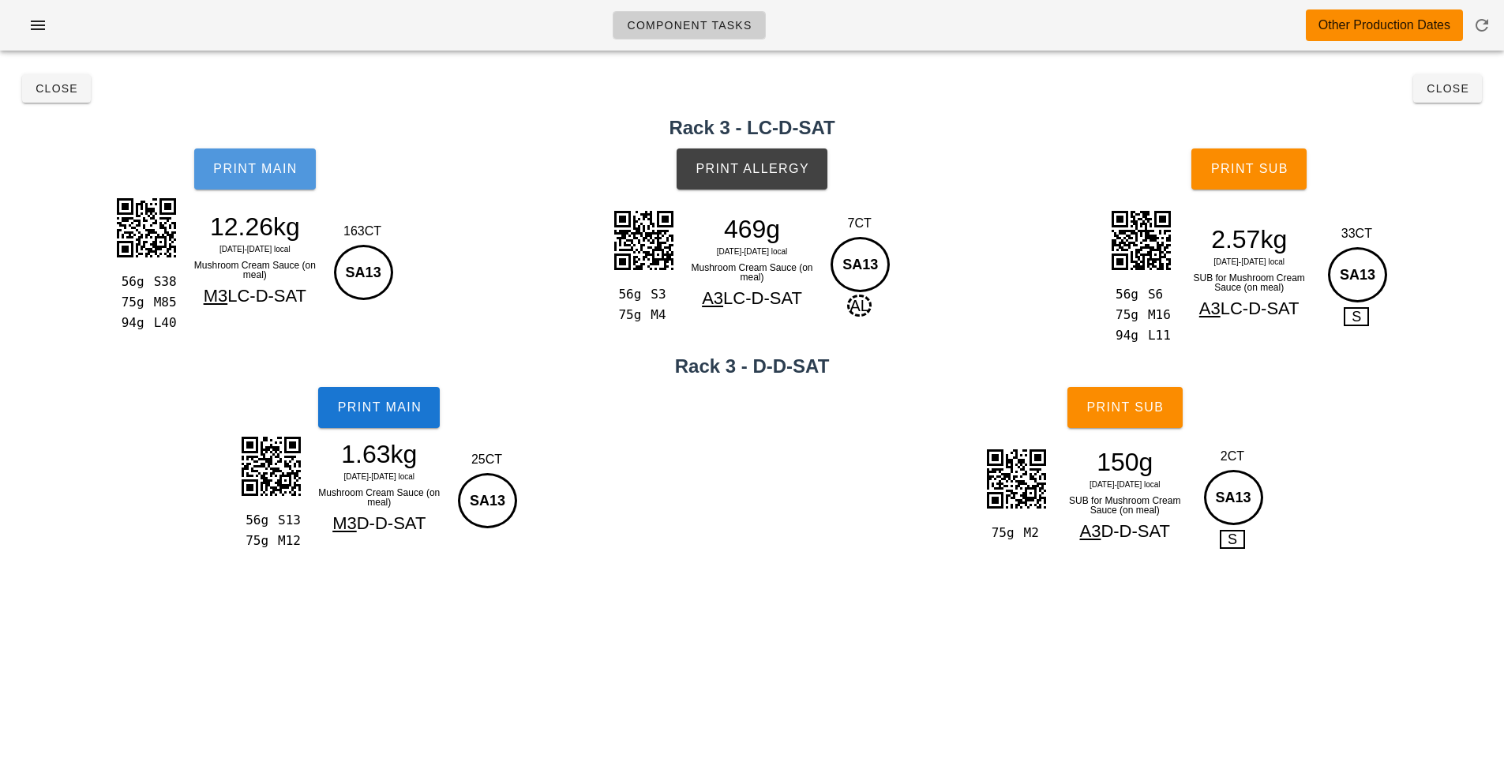
click at [250, 172] on span "Print Main" at bounding box center [254, 169] width 85 height 14
click at [404, 426] on button "Print Main" at bounding box center [379, 407] width 122 height 41
click at [783, 157] on button "Print Allergy" at bounding box center [752, 168] width 151 height 41
click at [1236, 162] on span "Print Sub" at bounding box center [1250, 169] width 78 height 14
click at [1138, 405] on span "Print Sub" at bounding box center [1125, 407] width 78 height 14
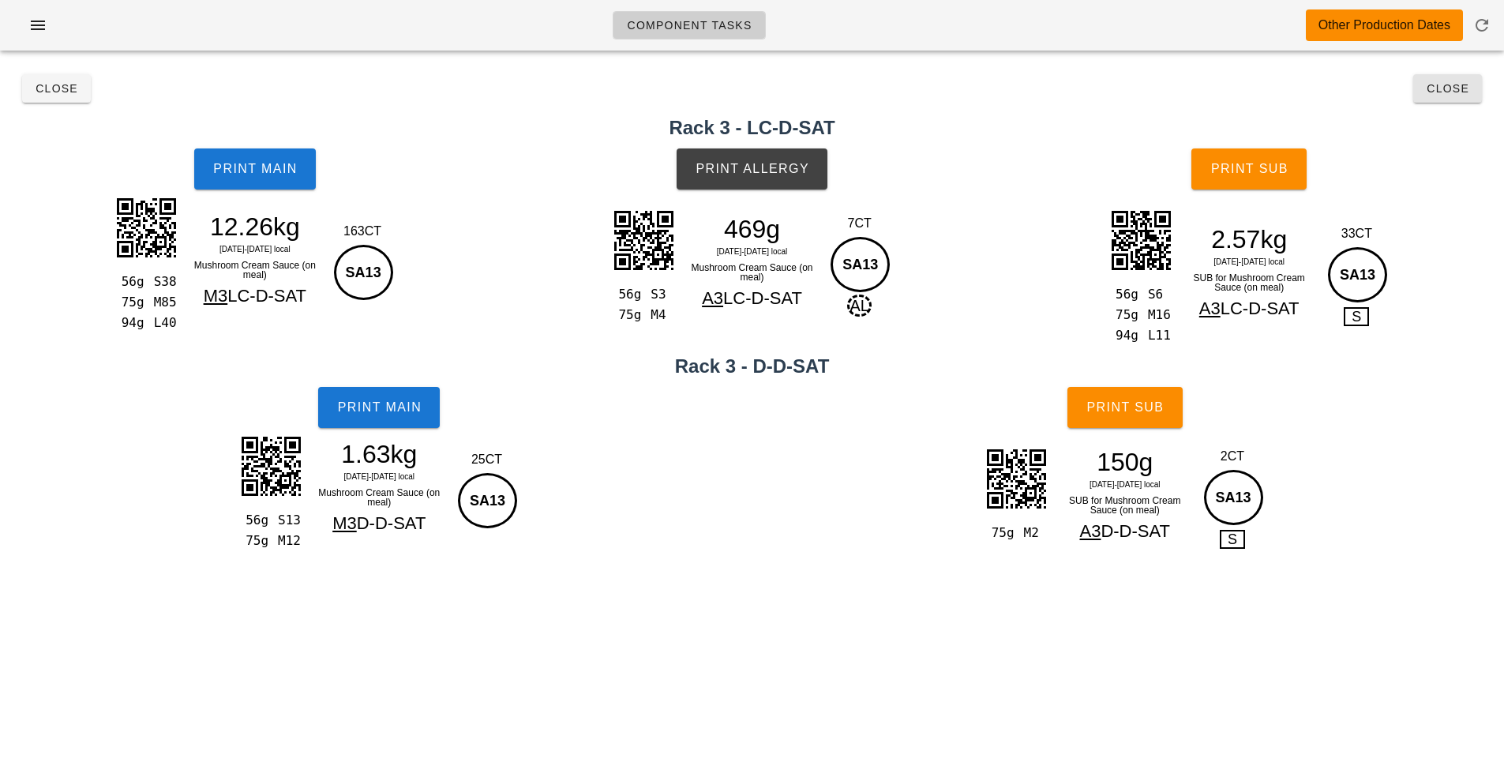
click at [1451, 88] on span "Close" at bounding box center [1447, 88] width 43 height 13
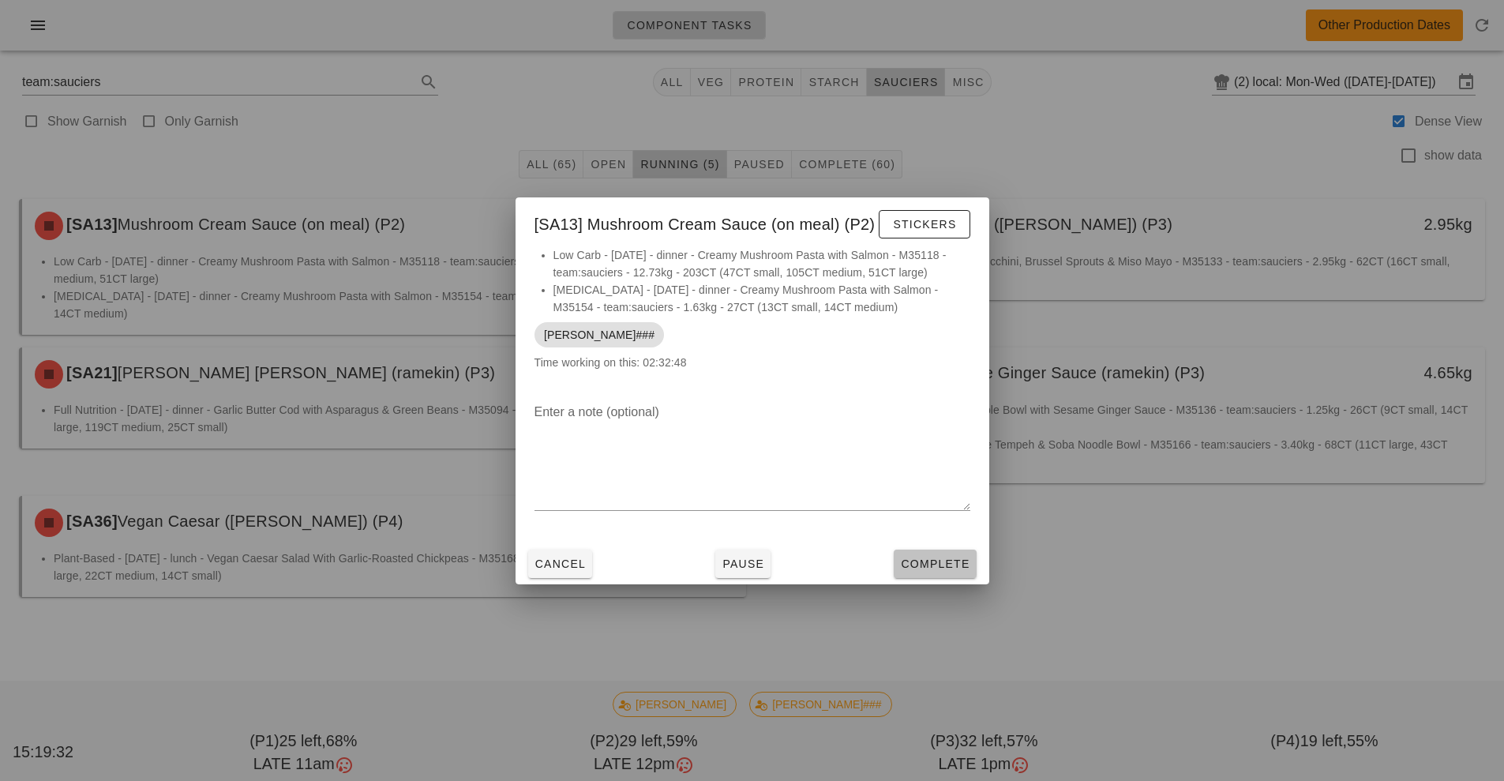
click at [955, 563] on span "Complete" at bounding box center [934, 564] width 69 height 13
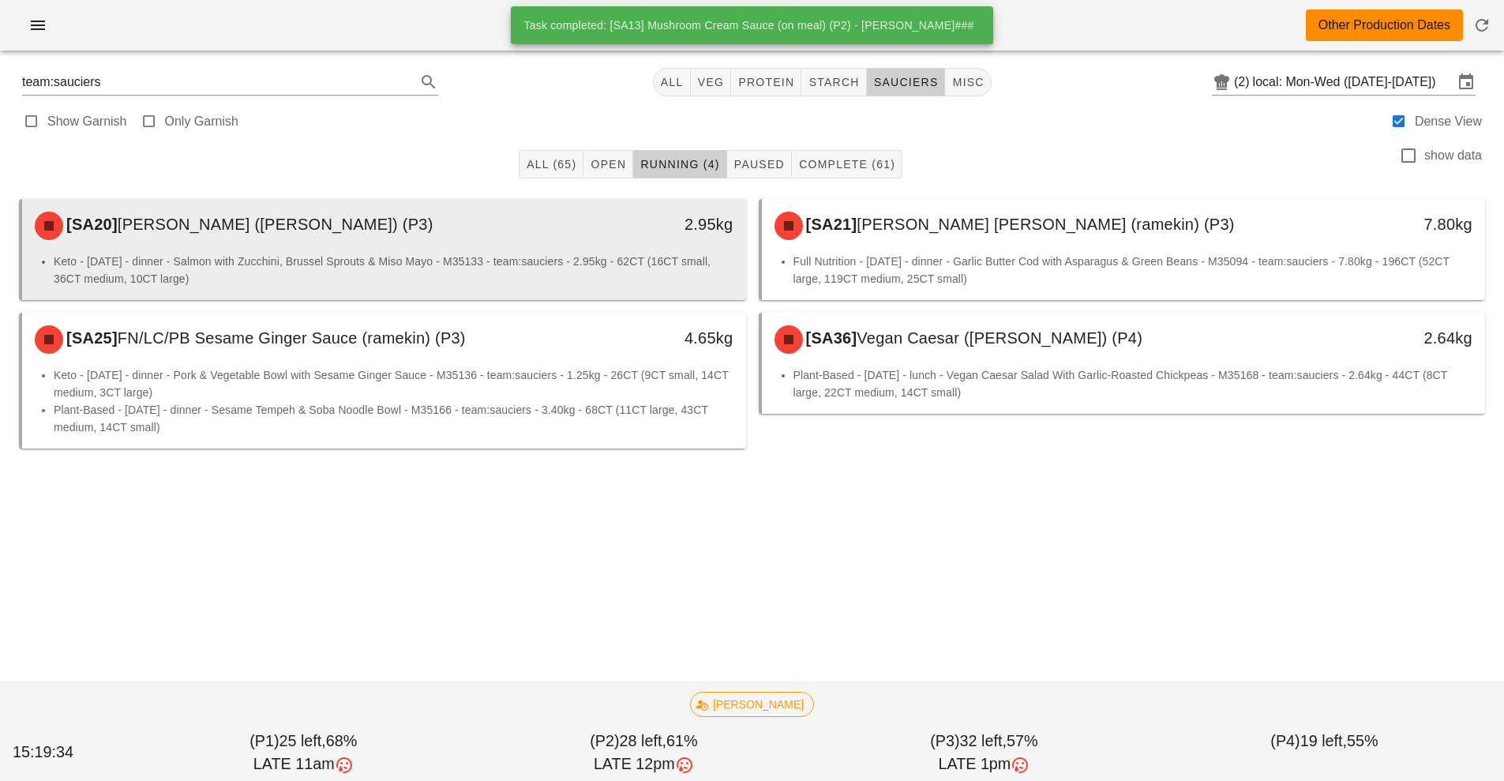
click at [578, 201] on div "[SA20] Miso Mayo (ramekin) (P3) 2.95kg" at bounding box center [384, 226] width 724 height 54
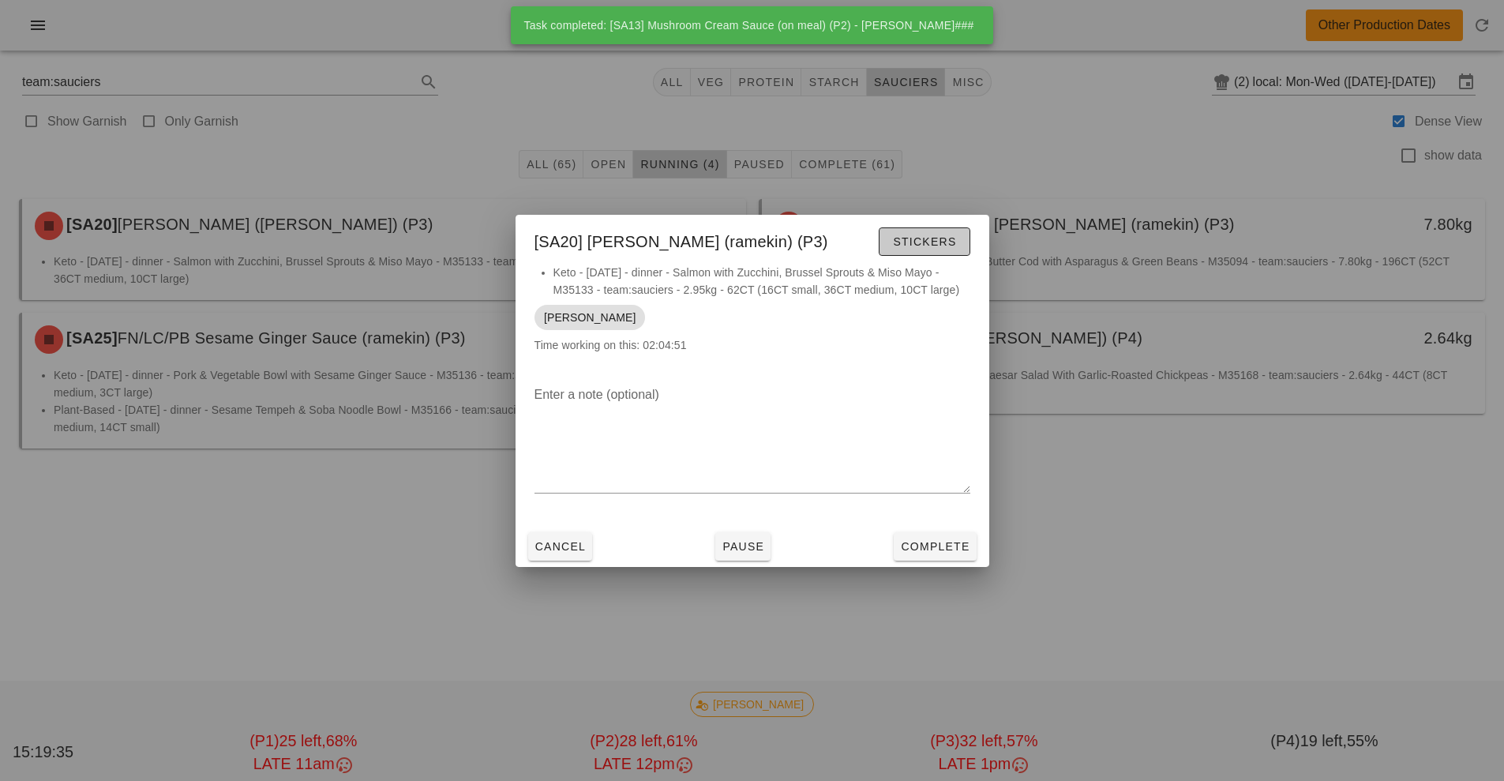
click at [931, 255] on button "Stickers" at bounding box center [924, 241] width 91 height 28
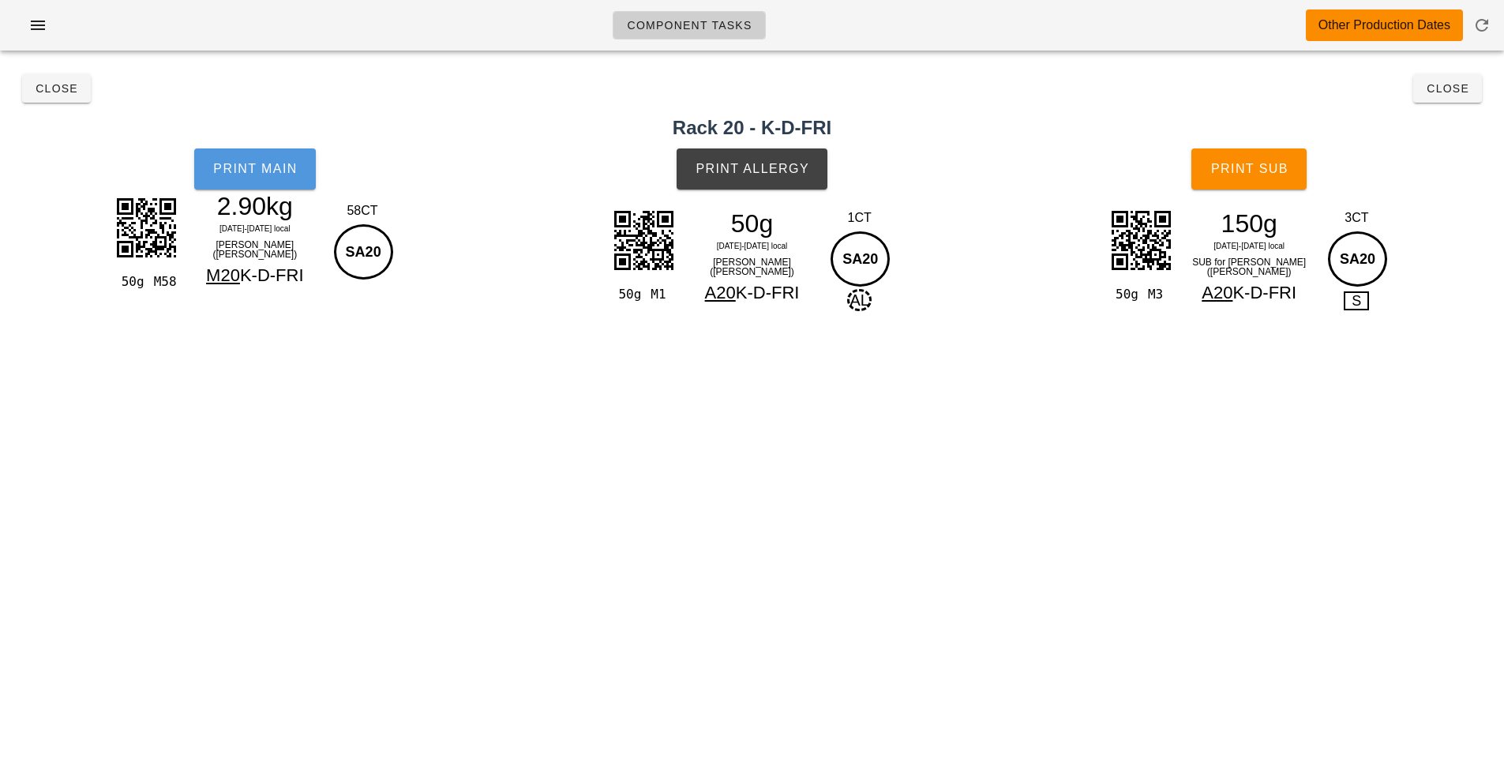
click at [291, 176] on button "Print Main" at bounding box center [255, 168] width 122 height 41
click at [806, 164] on span "Print Allergy" at bounding box center [752, 169] width 115 height 14
click at [1270, 181] on button "Print Sub" at bounding box center [1249, 168] width 115 height 41
click at [1446, 88] on span "Close" at bounding box center [1447, 88] width 43 height 13
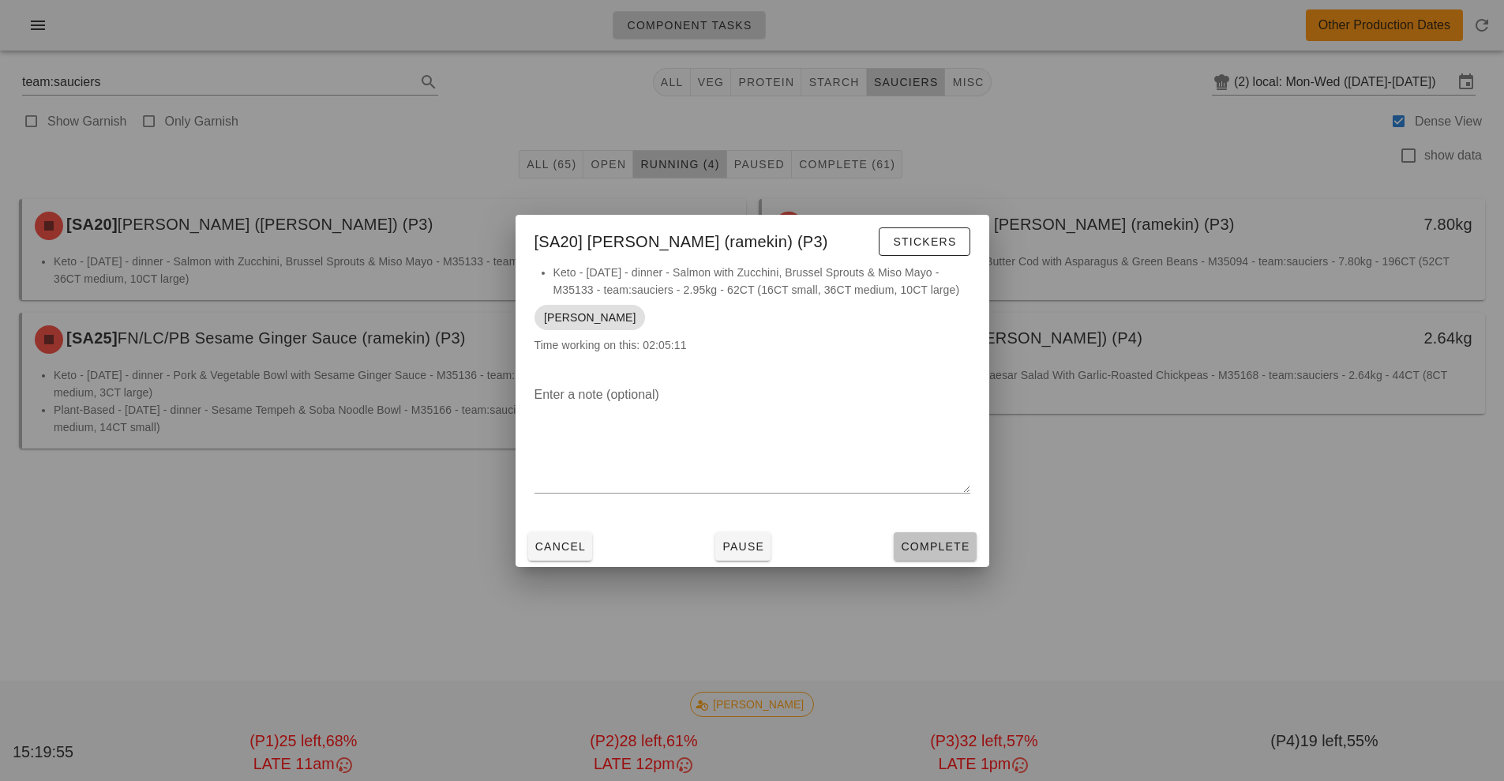
click at [944, 546] on span "Complete" at bounding box center [934, 546] width 69 height 13
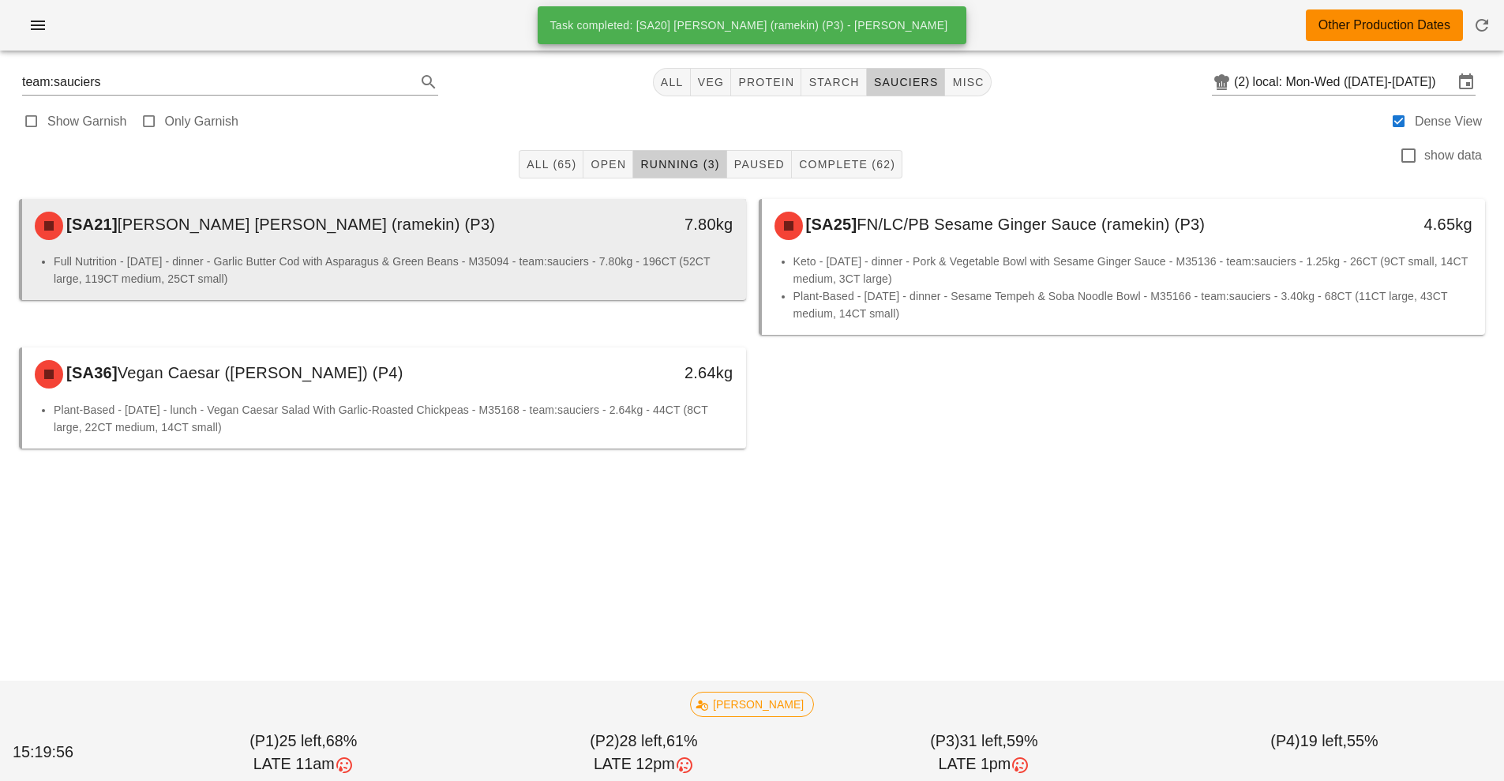
click at [594, 268] on li "Full Nutrition - Thursday - dinner - Garlic Butter Cod with Asparagus & Green B…" at bounding box center [394, 270] width 680 height 35
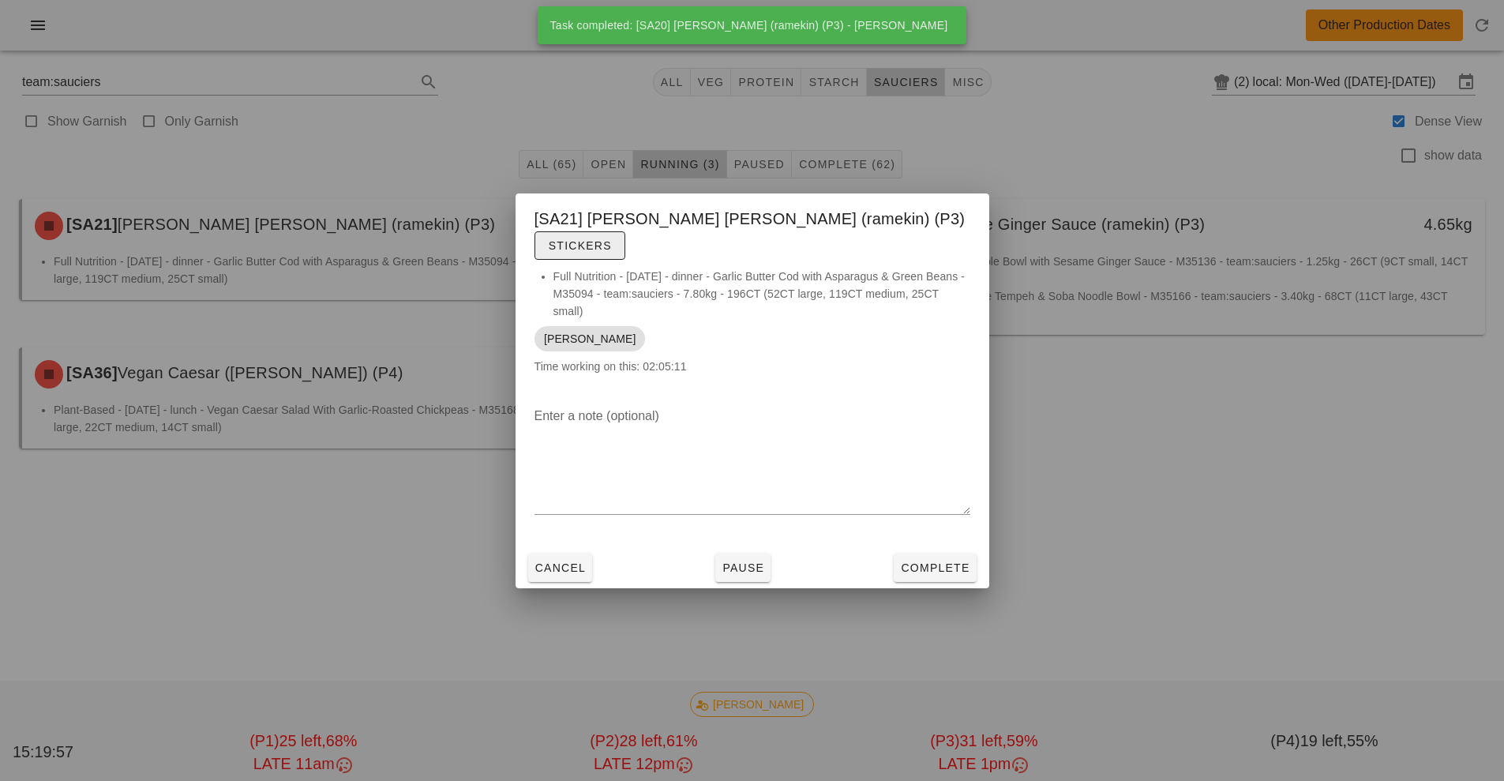
click at [612, 239] on span "Stickers" at bounding box center [580, 245] width 64 height 13
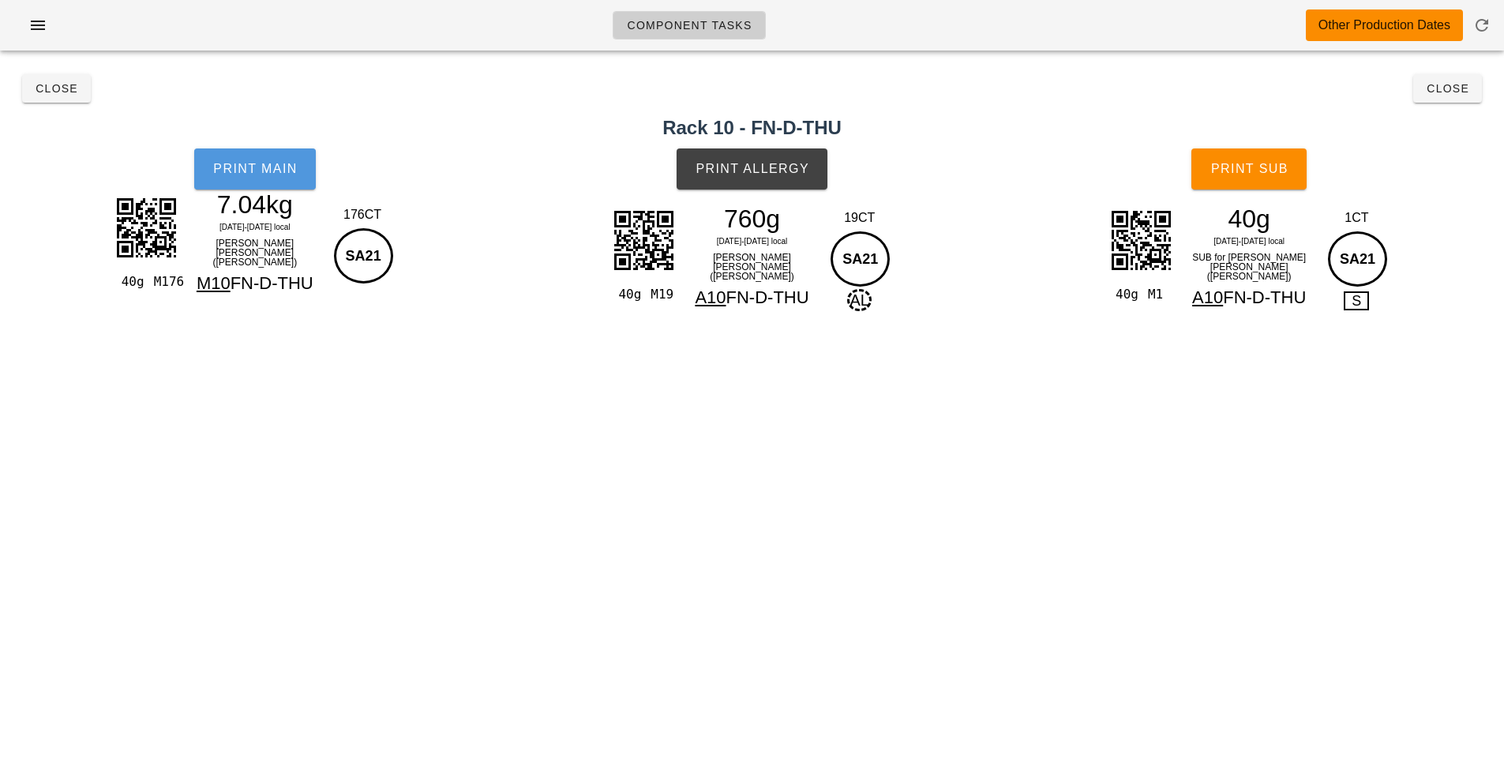
click at [272, 185] on button "Print Main" at bounding box center [255, 168] width 122 height 41
click at [781, 174] on span "Print Allergy" at bounding box center [752, 169] width 115 height 14
click at [1267, 175] on span "Print Sub" at bounding box center [1250, 169] width 78 height 14
click at [1469, 98] on button "Close" at bounding box center [1447, 88] width 69 height 28
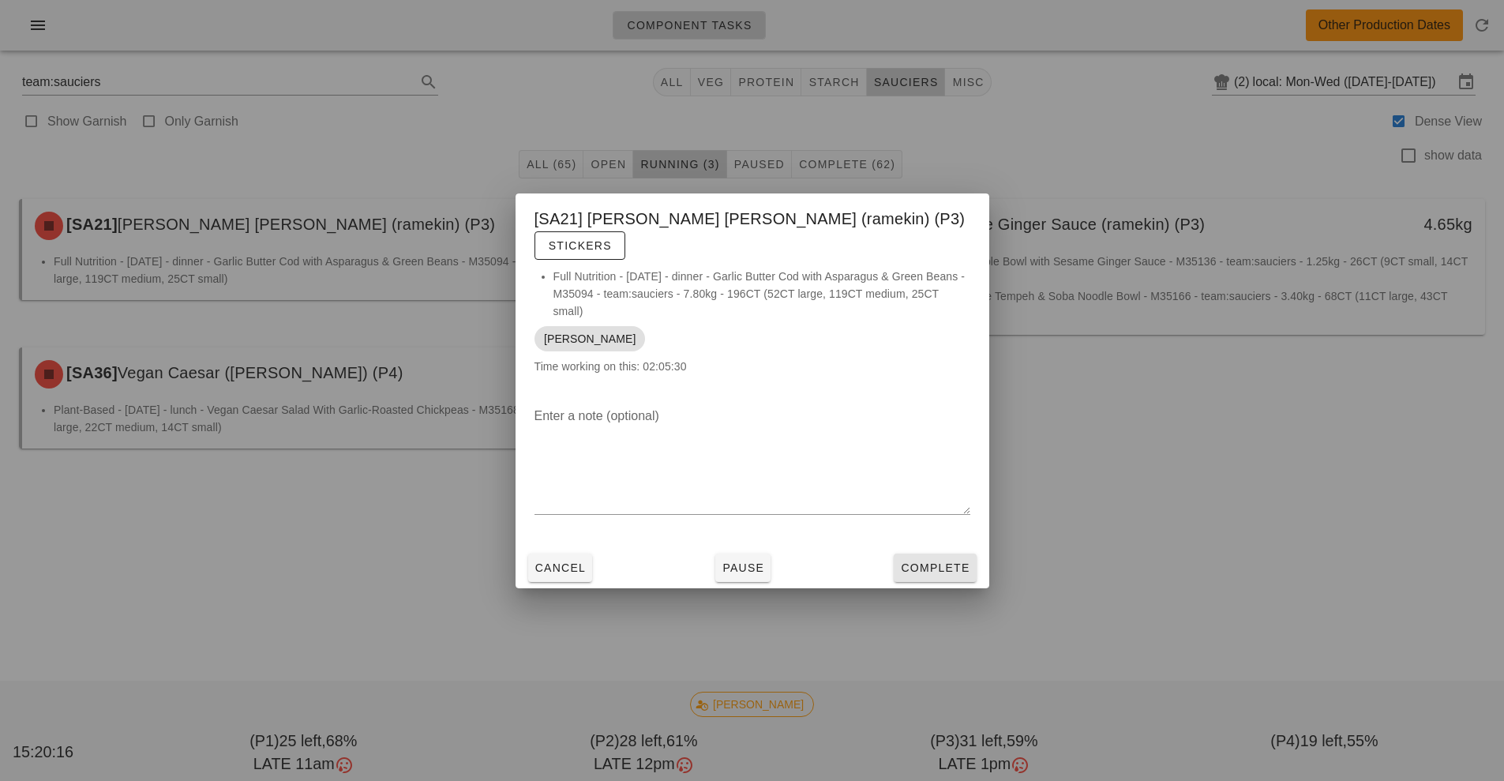
click at [970, 554] on button "Complete" at bounding box center [935, 568] width 82 height 28
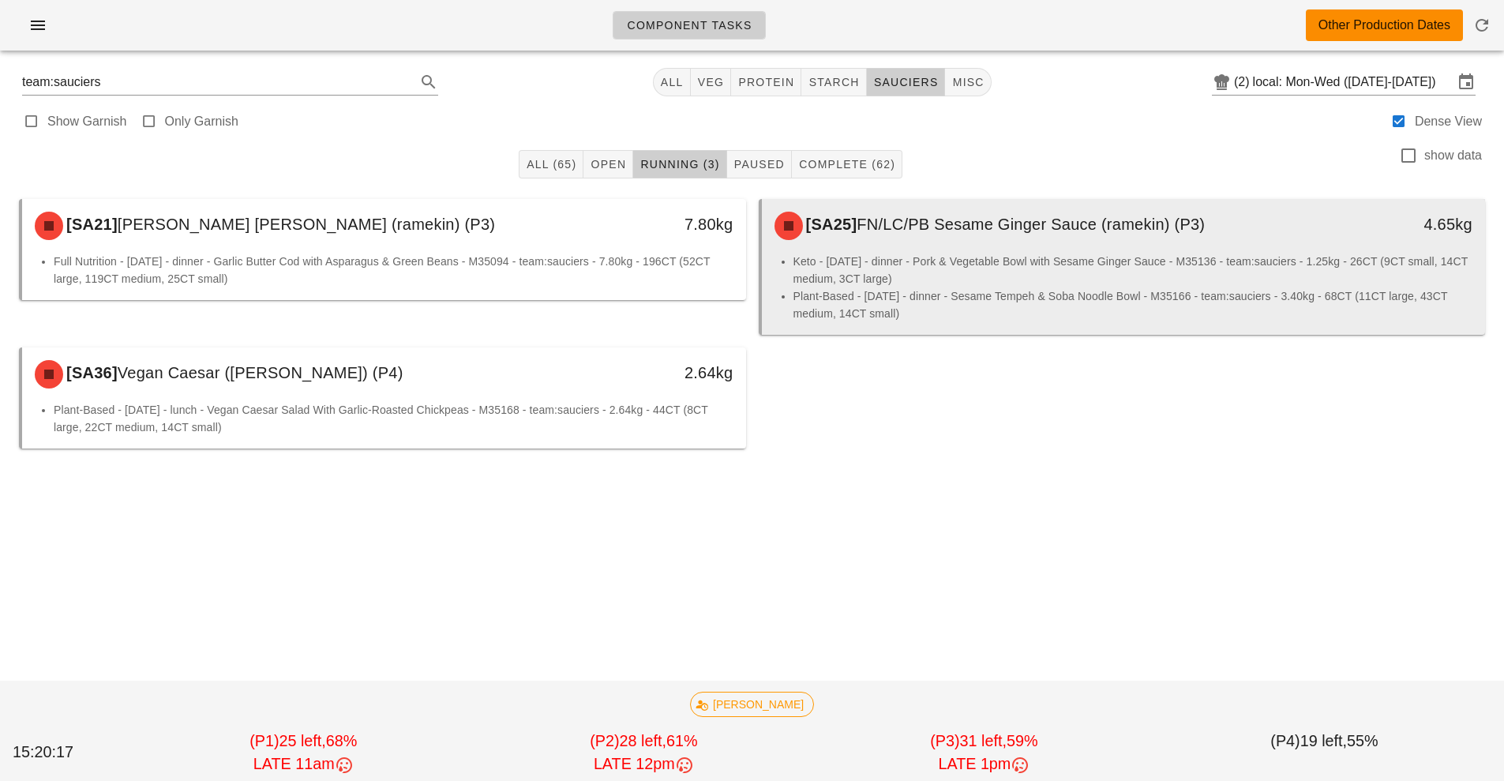
click at [762, 250] on div "[SA25] FN/LC/PB Sesame Ginger Sauce (ramekin) (P3) 4.65kg" at bounding box center [1124, 226] width 724 height 54
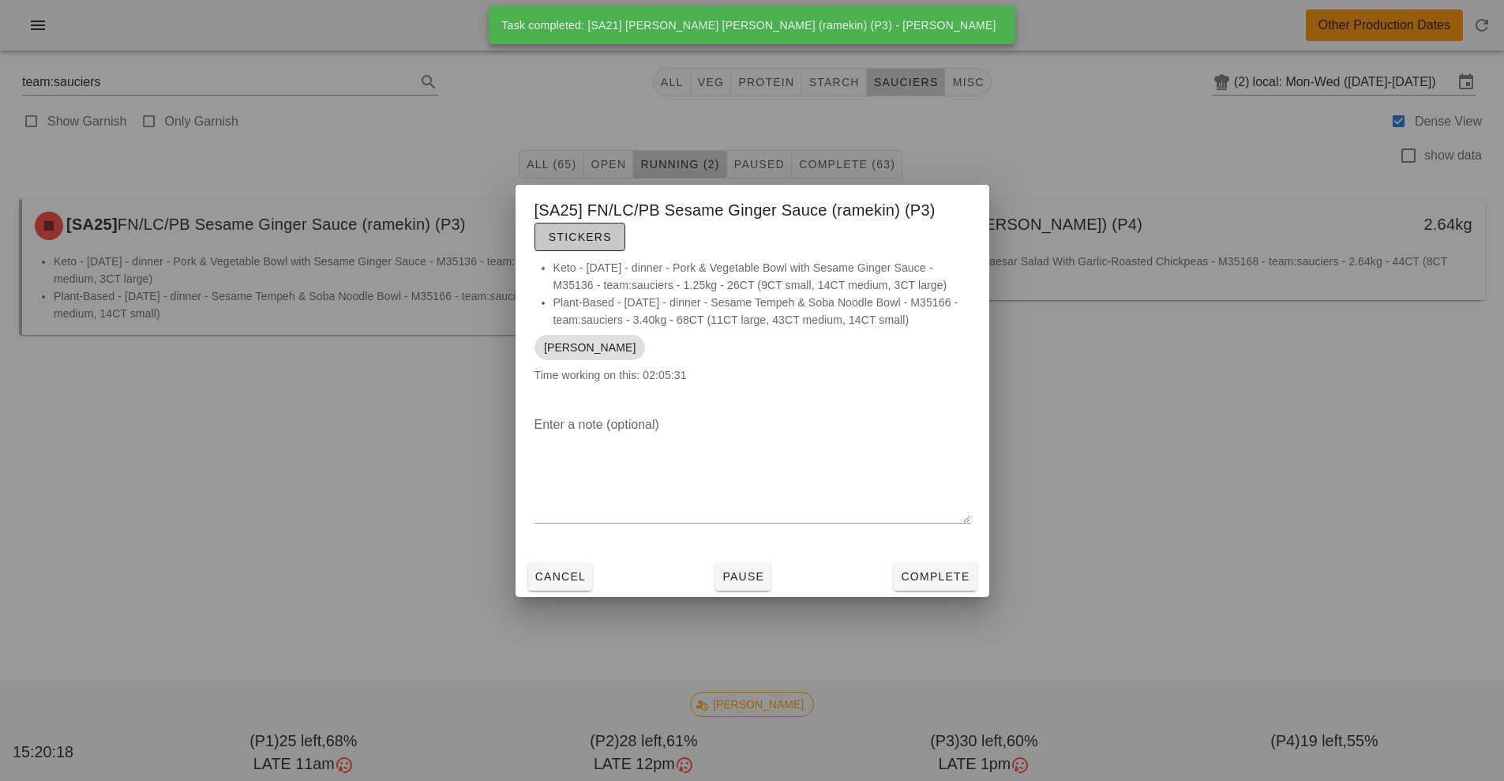
click at [595, 246] on button "Stickers" at bounding box center [580, 237] width 91 height 28
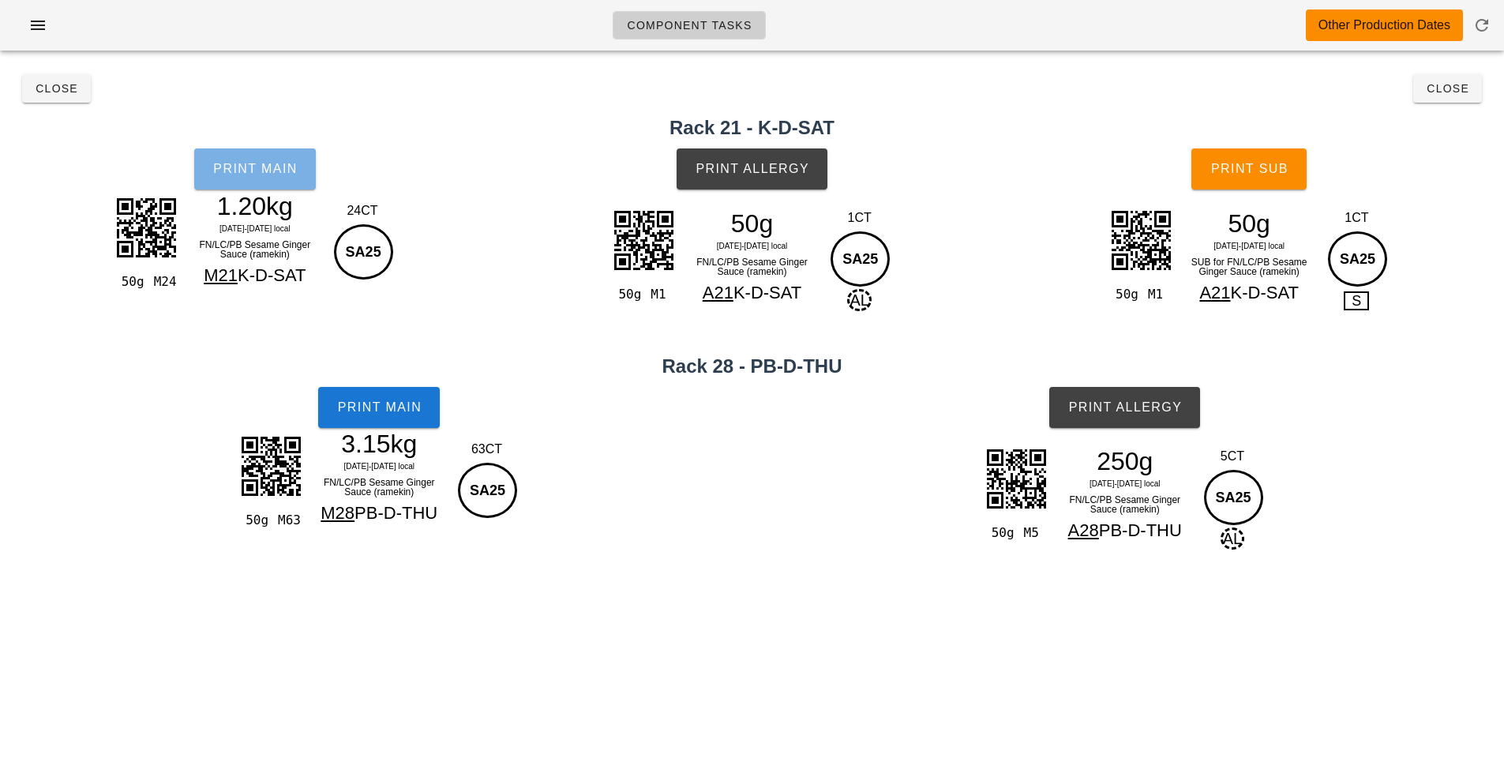
click at [302, 186] on button "Print Main" at bounding box center [255, 168] width 122 height 41
click at [415, 404] on span "Print Main" at bounding box center [378, 407] width 85 height 14
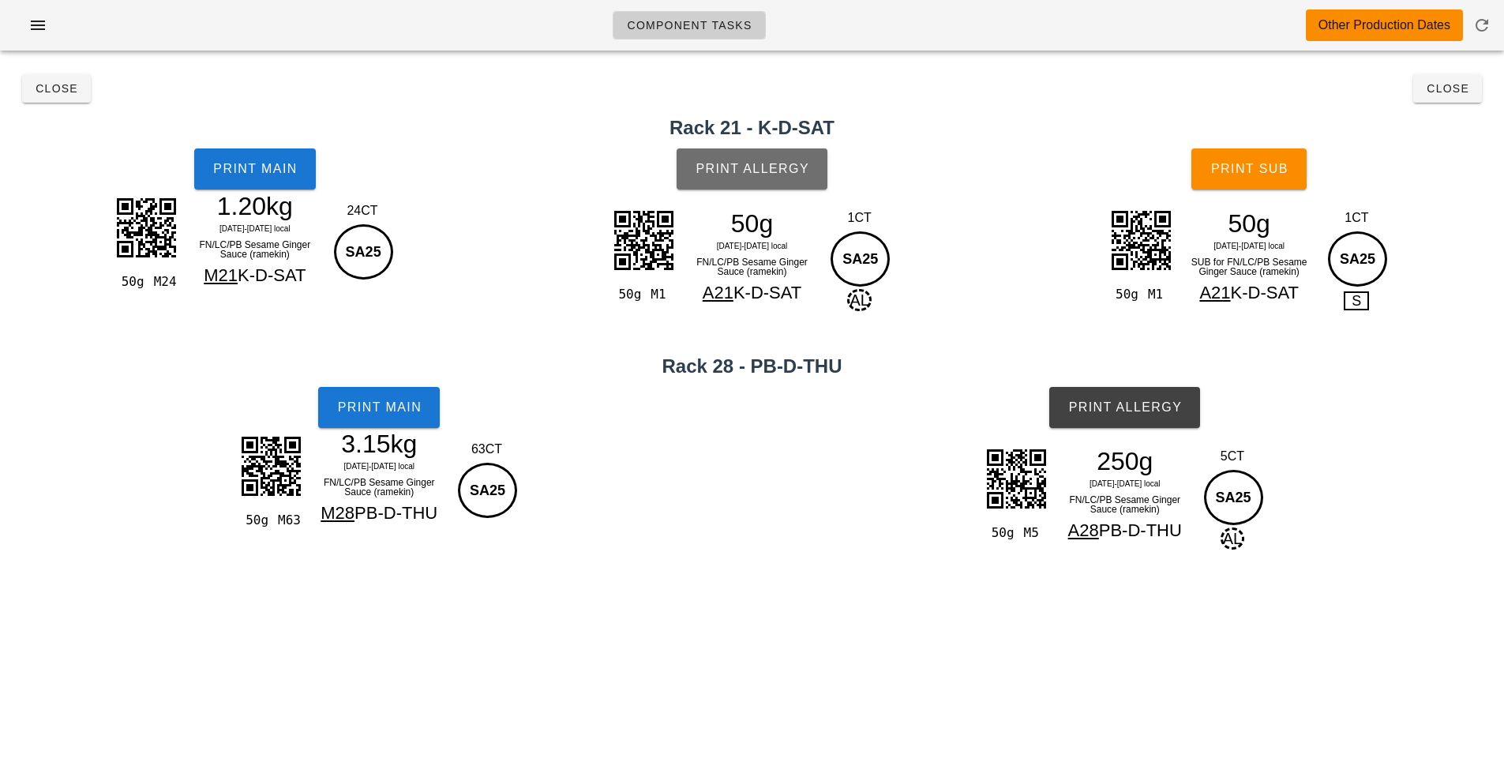
click at [786, 154] on button "Print Allergy" at bounding box center [752, 168] width 151 height 41
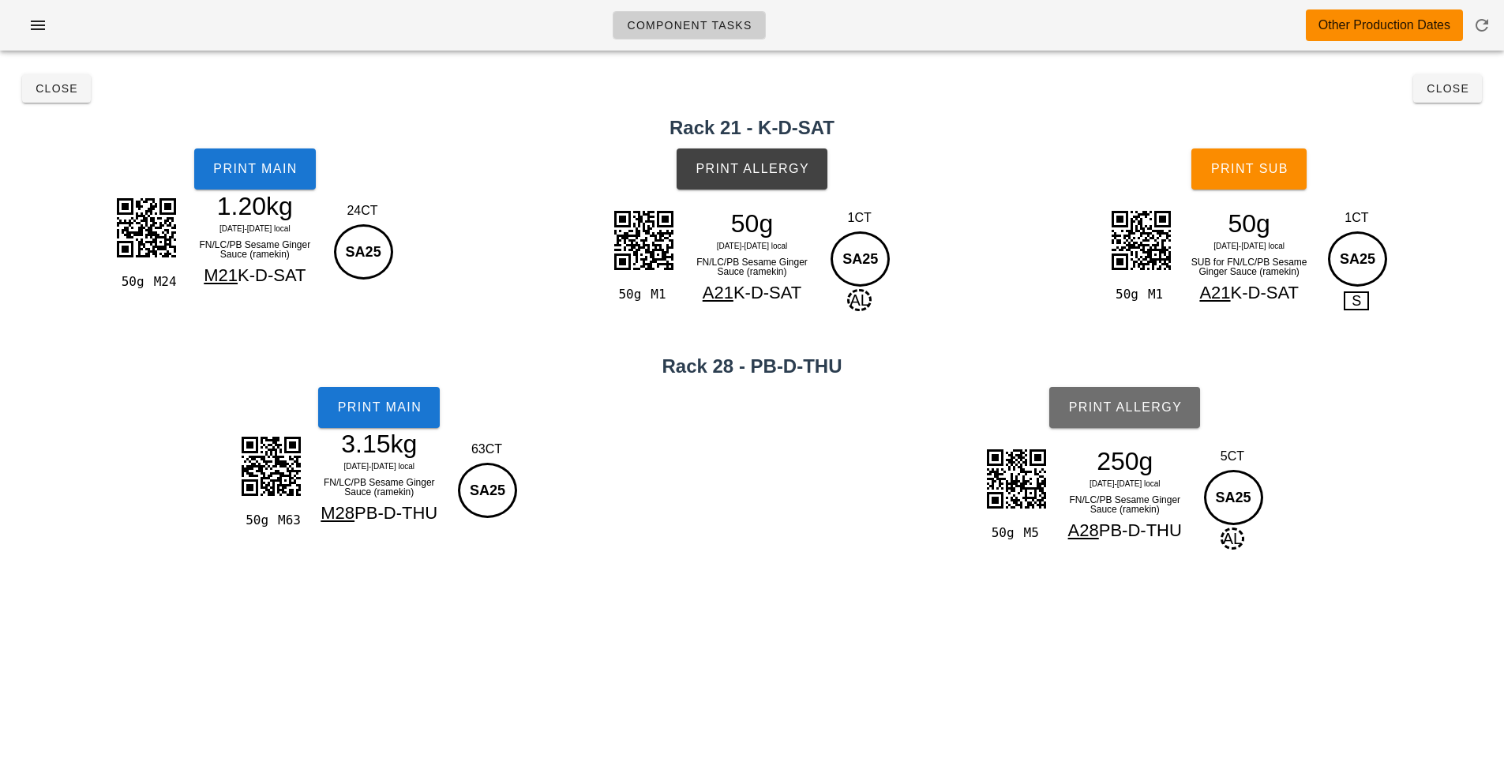
click at [1179, 418] on button "Print Allergy" at bounding box center [1124, 407] width 151 height 41
click at [1298, 186] on button "Print Sub" at bounding box center [1249, 168] width 115 height 41
click at [1476, 99] on button "Close" at bounding box center [1447, 88] width 69 height 28
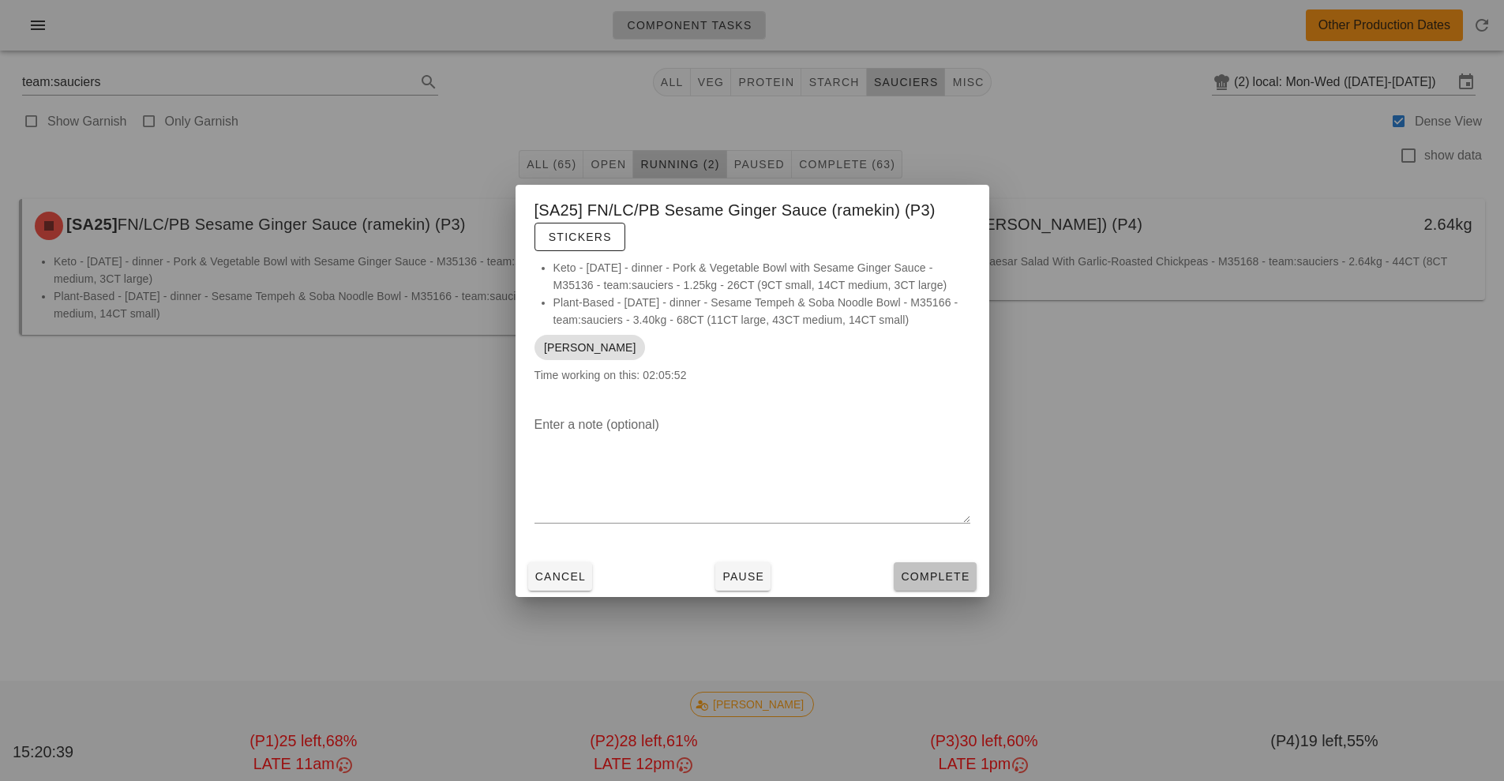
click at [976, 581] on button "Complete" at bounding box center [935, 576] width 82 height 28
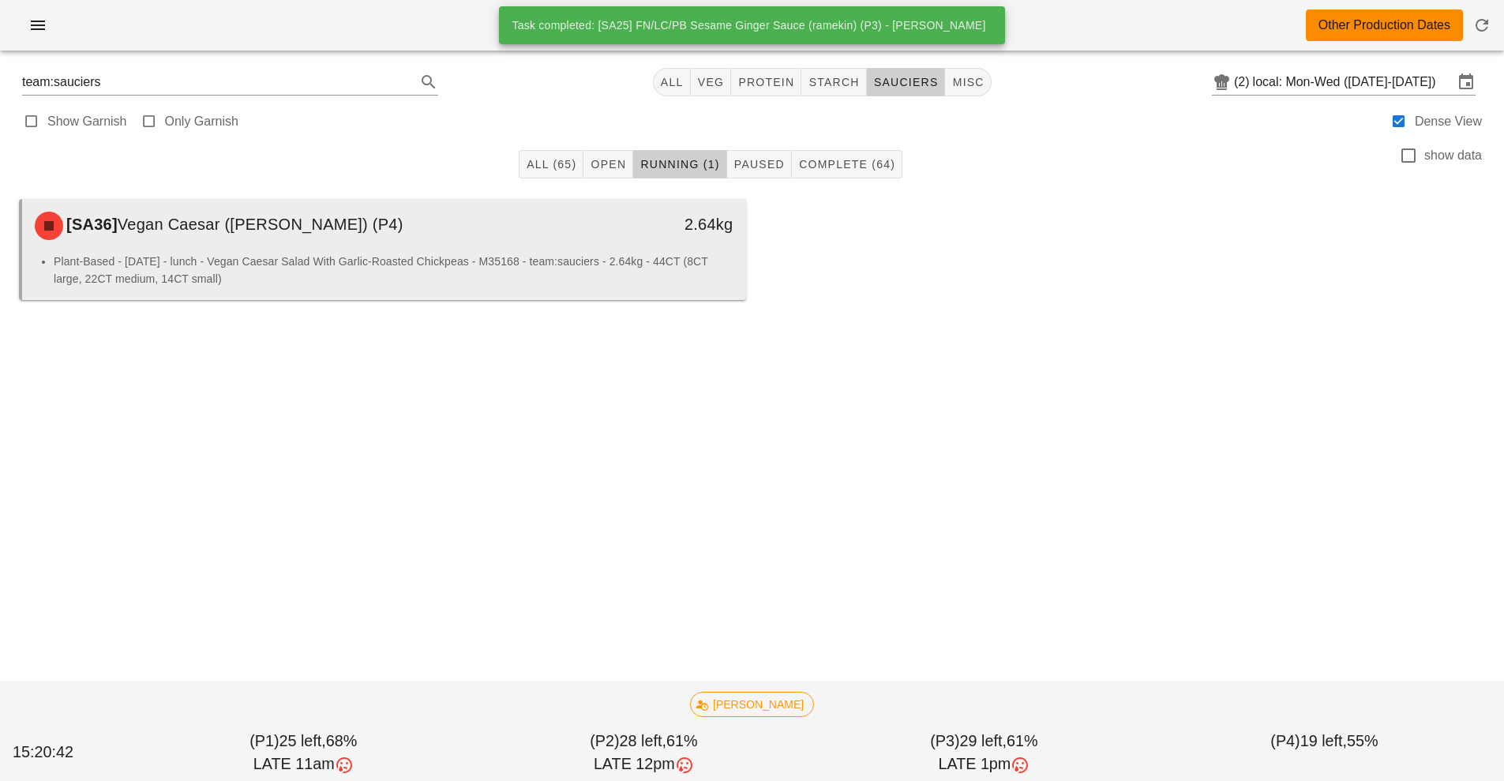
click at [659, 267] on li "Plant-Based - Friday - lunch - Vegan Caesar Salad With Garlic-Roasted Chickpeas…" at bounding box center [394, 270] width 680 height 35
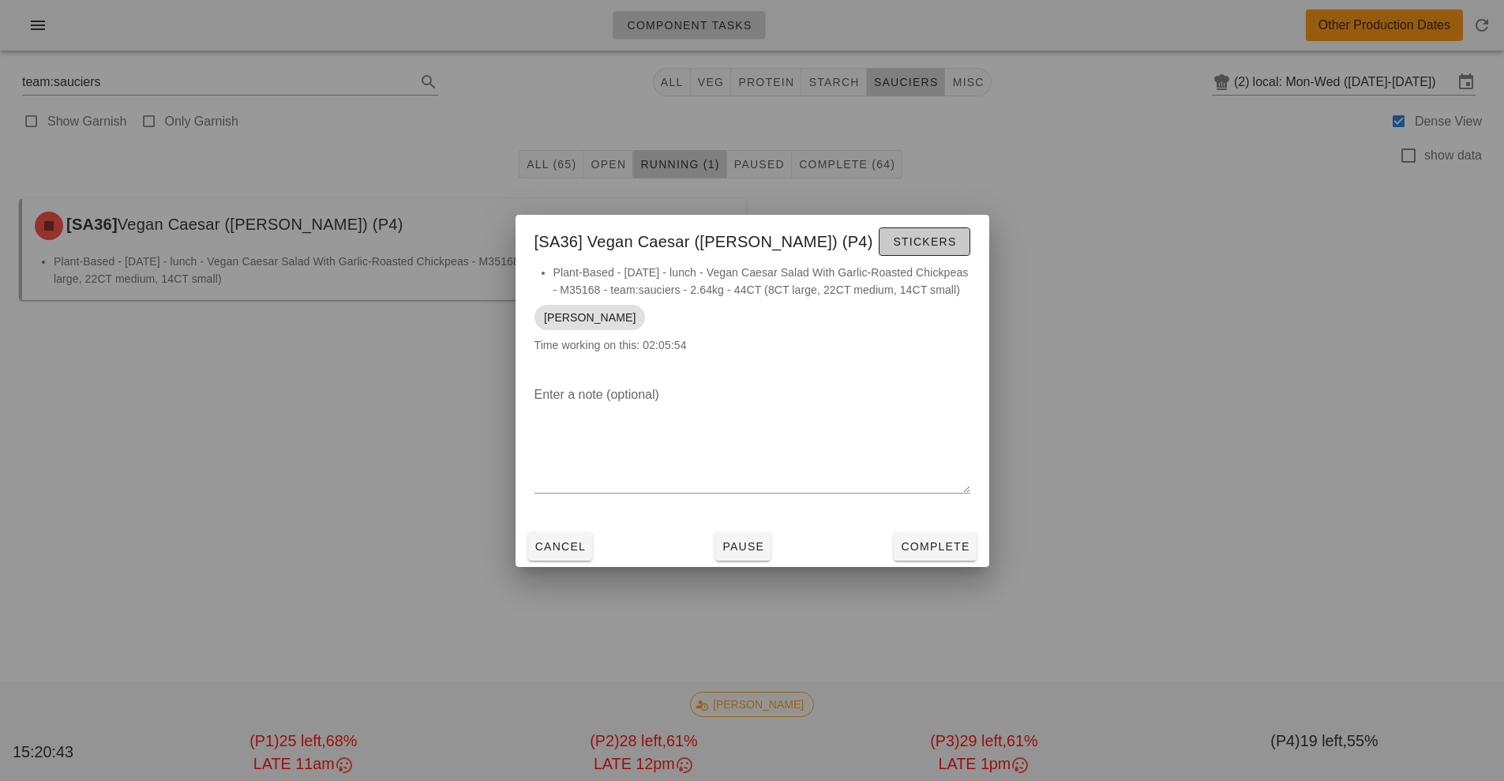
click at [914, 245] on span "Stickers" at bounding box center [924, 241] width 64 height 13
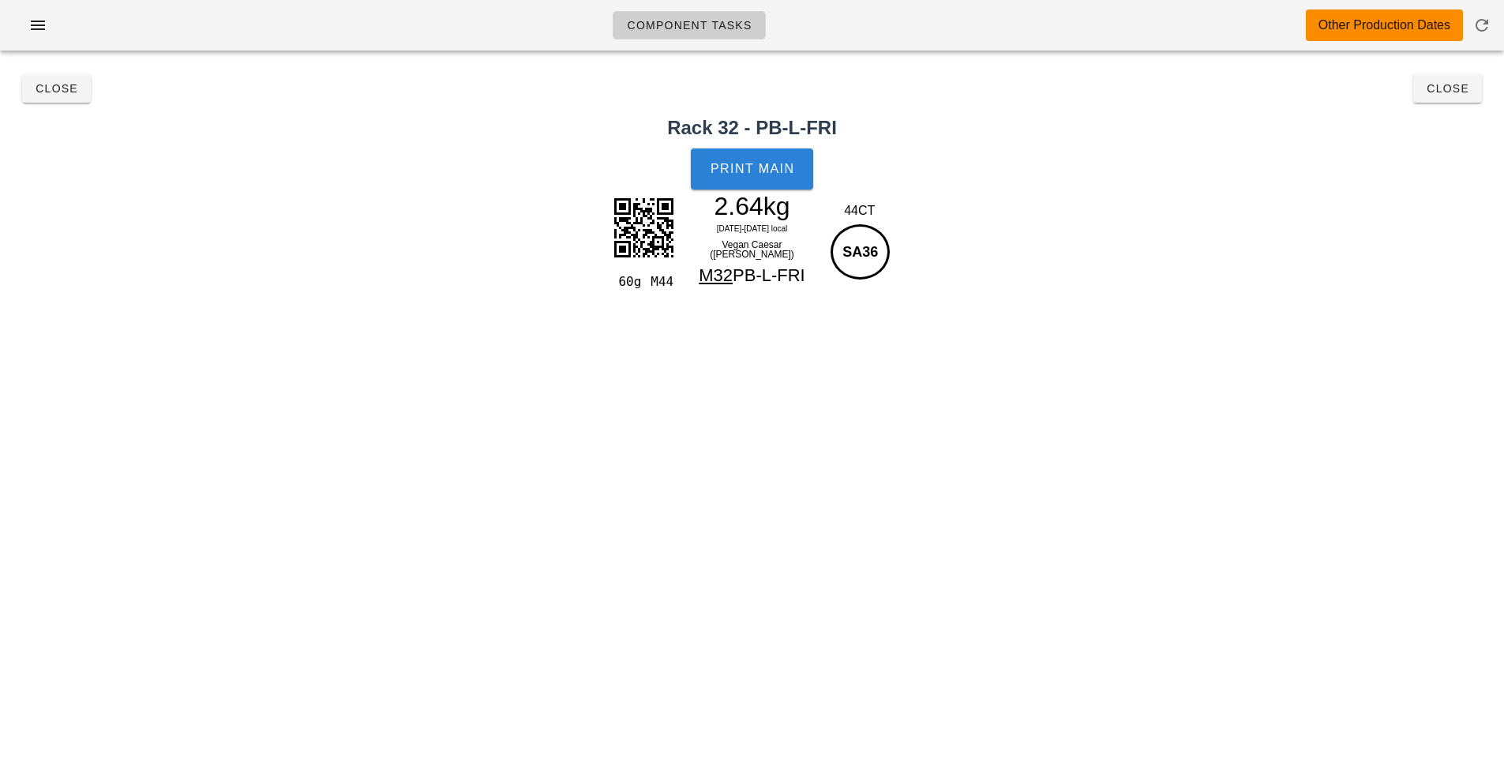
click at [715, 179] on button "Print Main" at bounding box center [752, 168] width 122 height 41
click at [1457, 76] on button "Close" at bounding box center [1447, 88] width 69 height 28
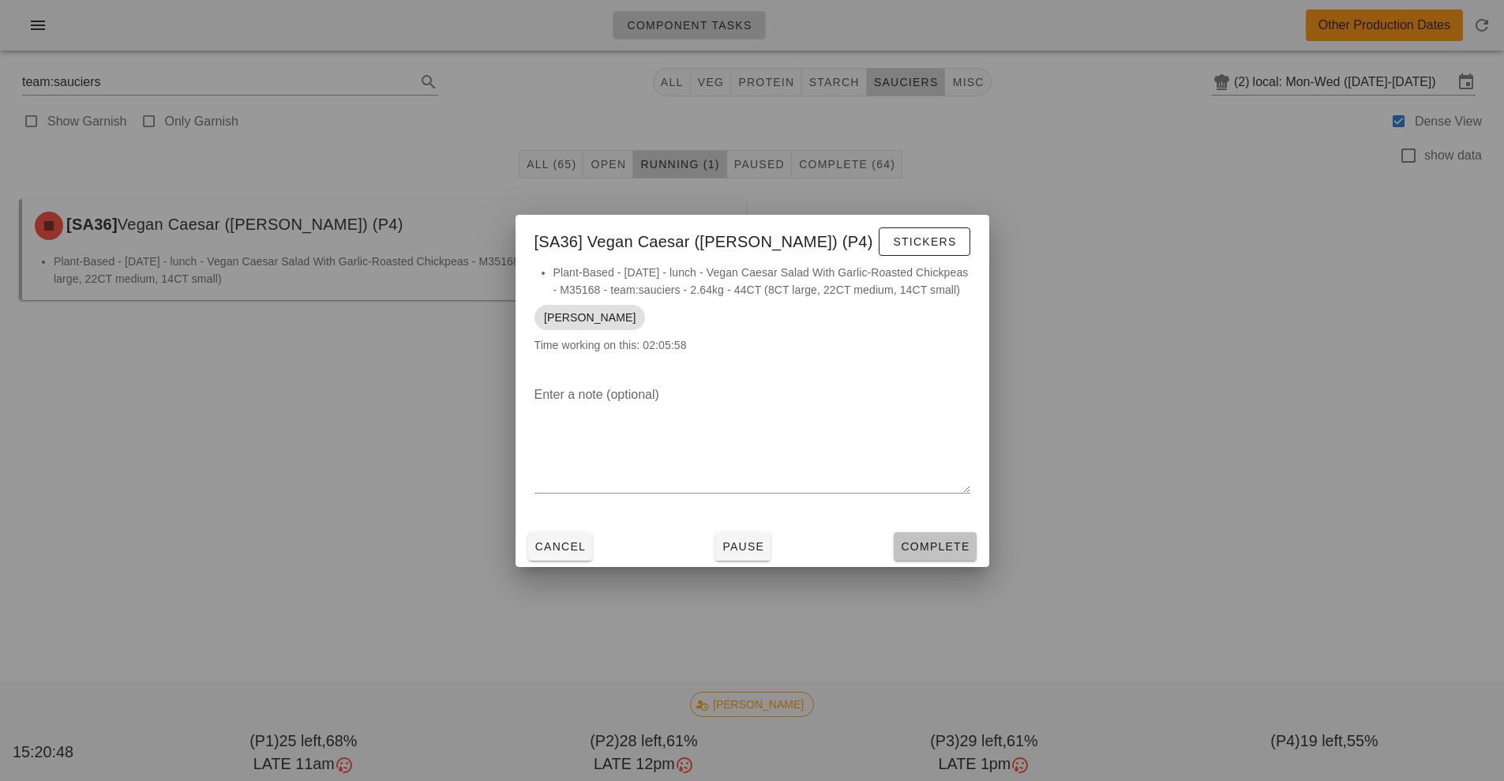
click at [959, 542] on span "Complete" at bounding box center [934, 546] width 69 height 13
